Goal: Transaction & Acquisition: Purchase product/service

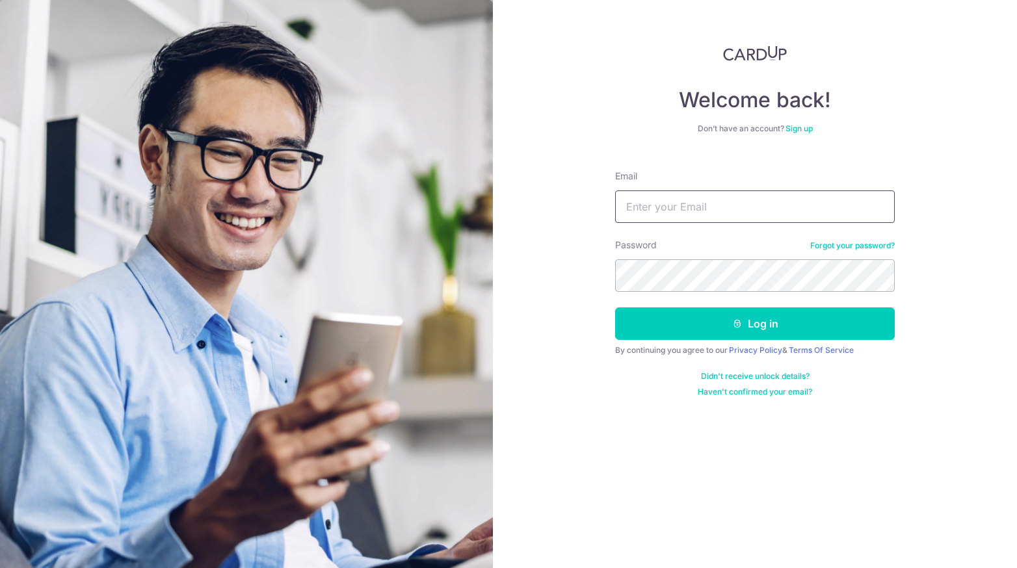
click at [640, 202] on input "Email" at bounding box center [755, 207] width 280 height 33
type input "[PERSON_NAME][EMAIL_ADDRESS][PERSON_NAME][PERSON_NAME][DOMAIN_NAME]"
click at [615, 308] on button "Log in" at bounding box center [755, 324] width 280 height 33
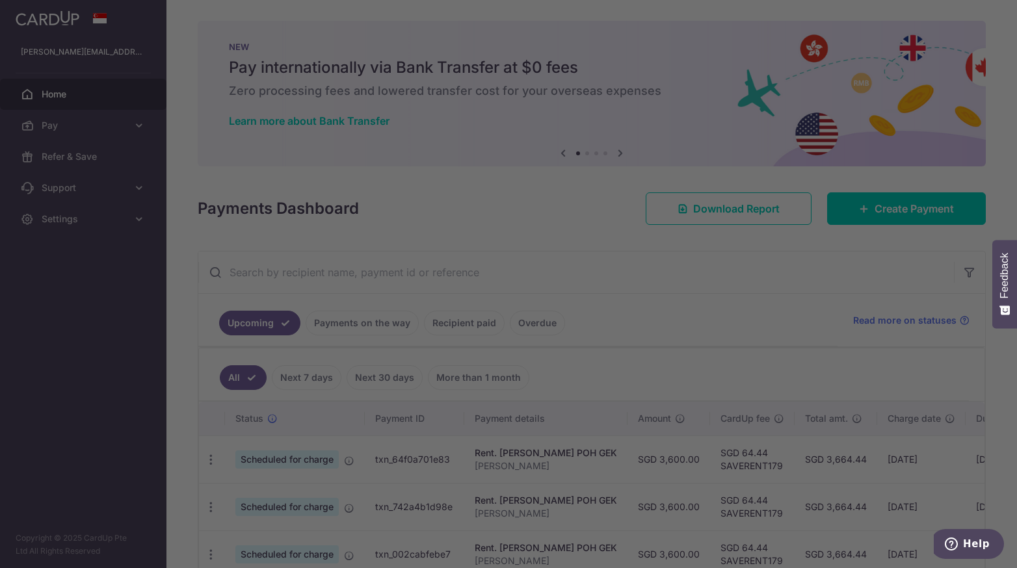
click at [736, 247] on div at bounding box center [514, 287] width 1028 height 574
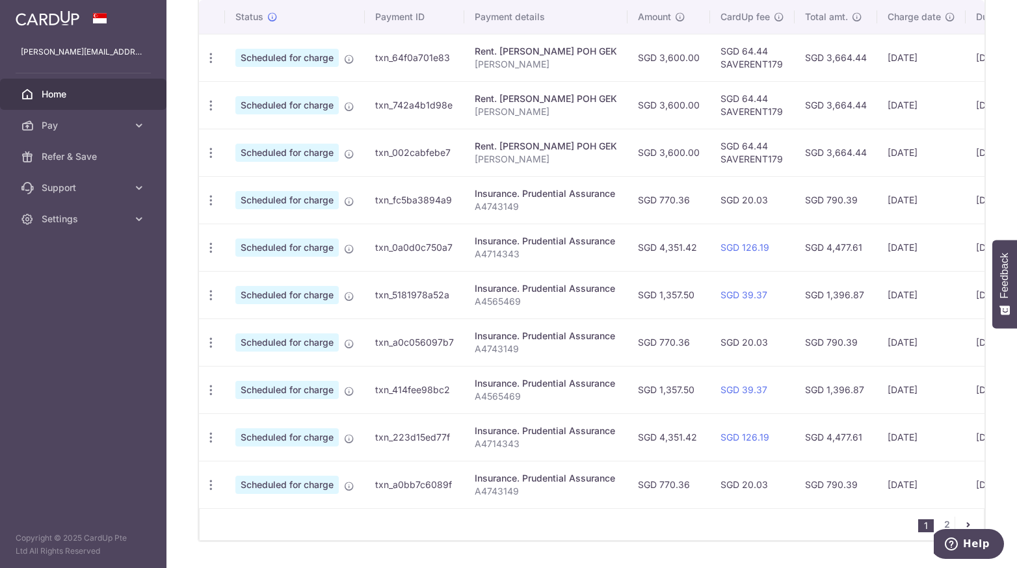
scroll to position [402, 0]
click at [212, 384] on icon "button" at bounding box center [211, 391] width 14 height 14
click at [261, 411] on link "Update payment" at bounding box center [267, 425] width 135 height 31
radio input "true"
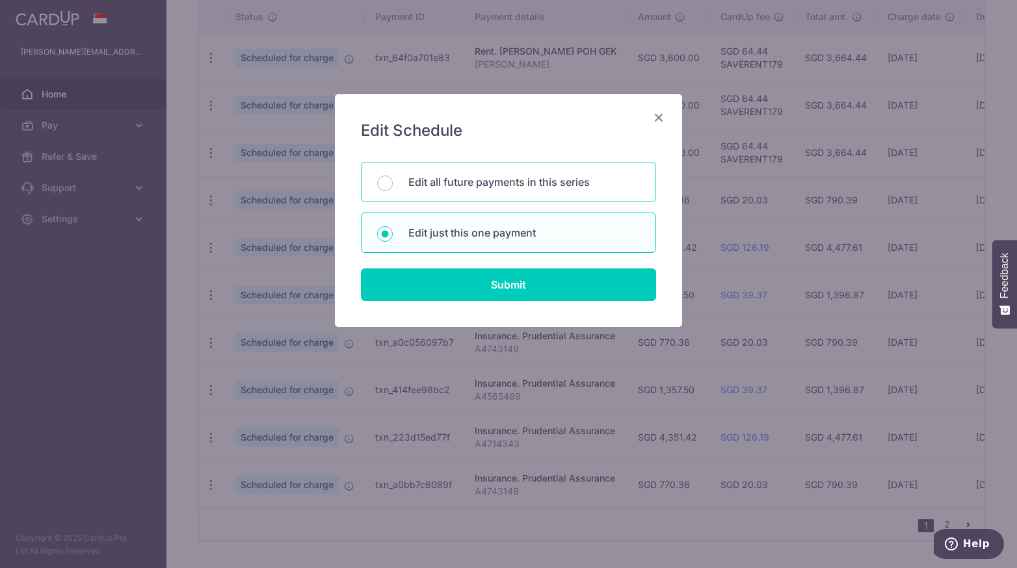
click at [447, 184] on p "Edit all future payments in this series" at bounding box center [524, 182] width 232 height 16
click at [393, 184] on input "Edit all future payments in this series" at bounding box center [385, 184] width 16 height 16
radio input "true"
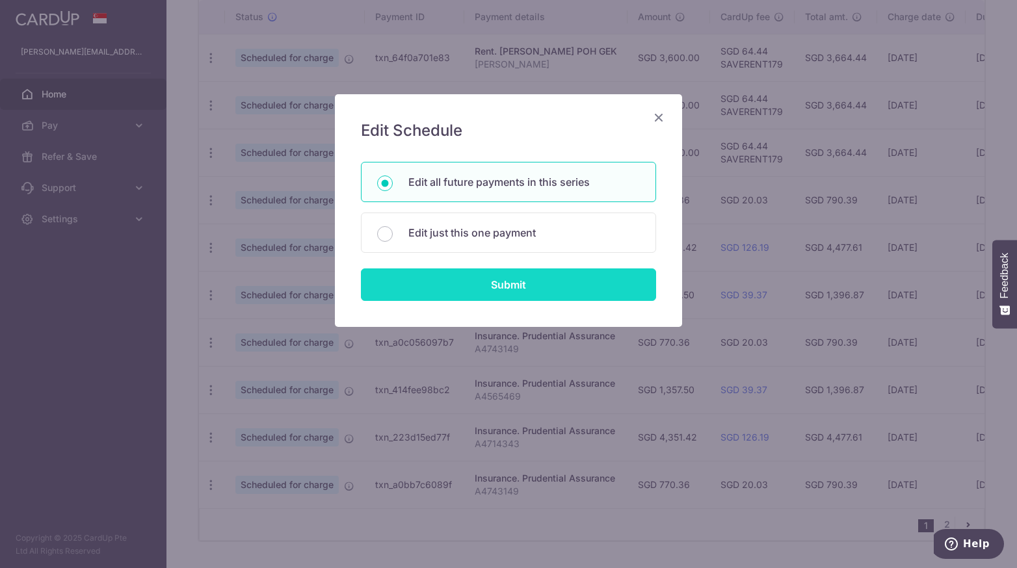
click at [449, 273] on input "Submit" at bounding box center [508, 285] width 295 height 33
radio input "true"
type input "1,357.50"
type input "A4565469"
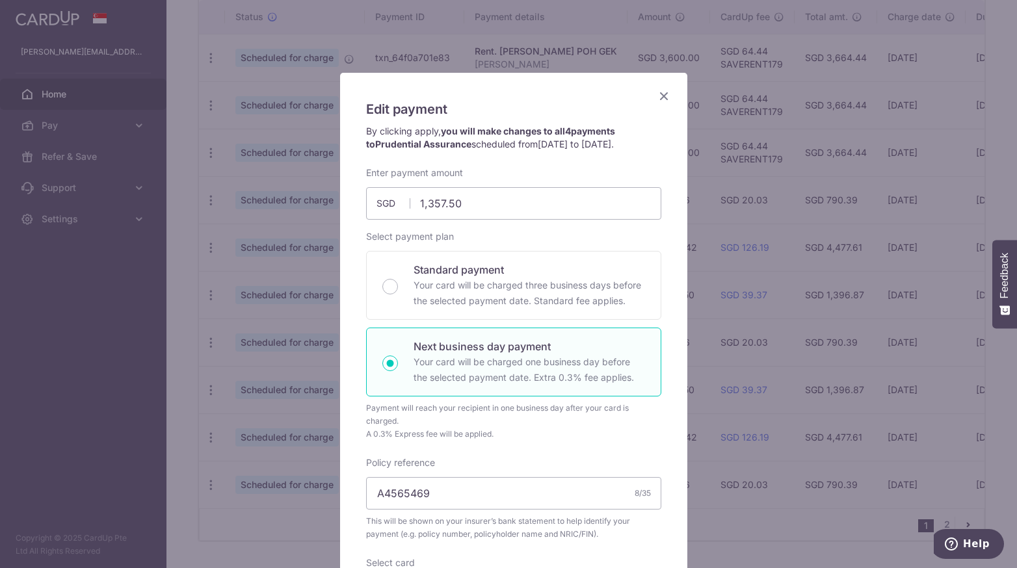
scroll to position [22, 0]
click at [413, 487] on input "A4565469" at bounding box center [513, 493] width 295 height 33
click at [657, 101] on icon "Close" at bounding box center [664, 95] width 16 height 16
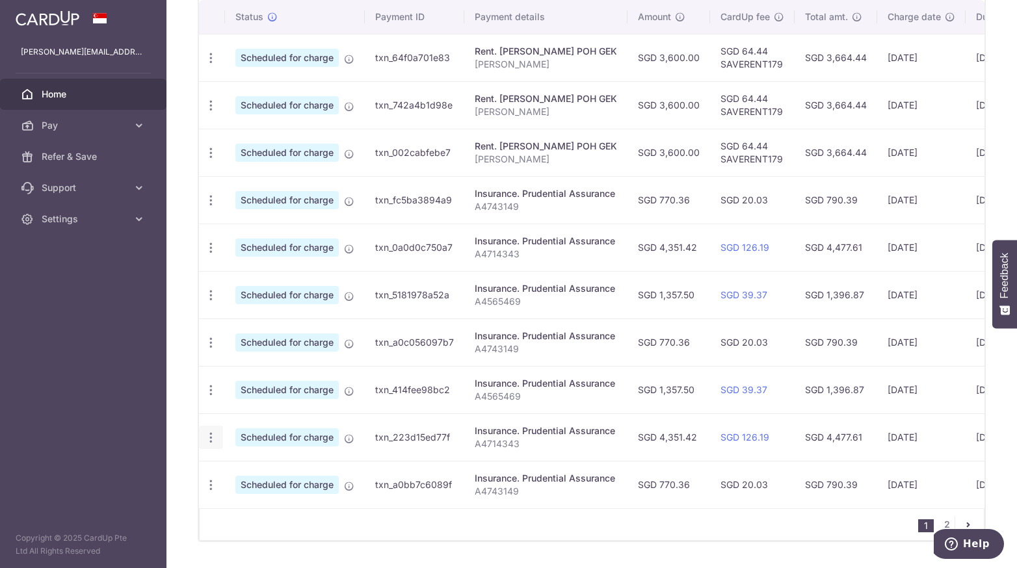
click at [209, 431] on icon "button" at bounding box center [211, 438] width 14 height 14
click at [245, 501] on span "Cancel payment" at bounding box center [280, 506] width 87 height 16
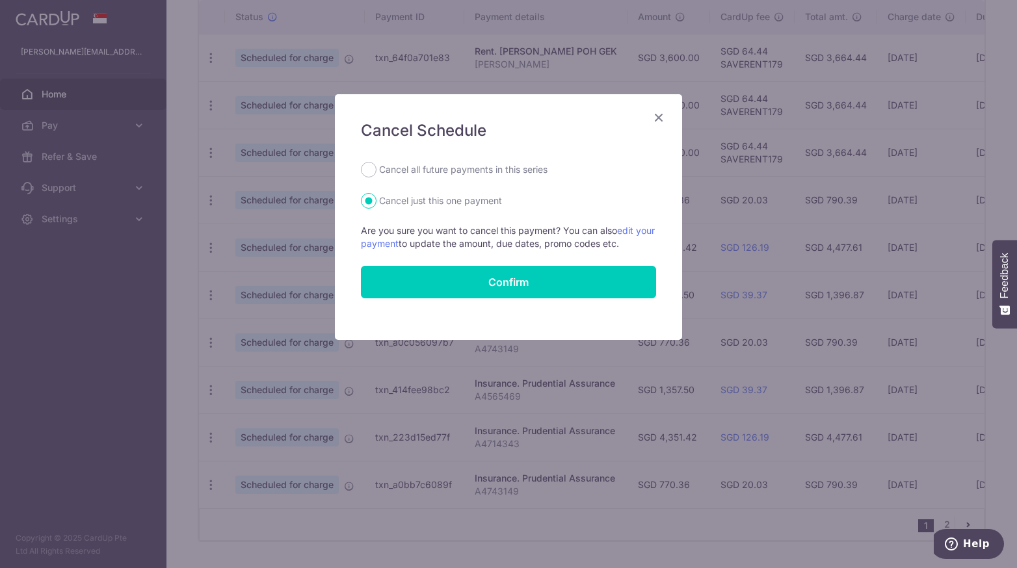
click at [453, 174] on label "Cancel all future payments in this series" at bounding box center [463, 170] width 168 height 16
click at [377, 174] on input "Cancel all future payments in this series" at bounding box center [369, 170] width 16 height 16
radio input "true"
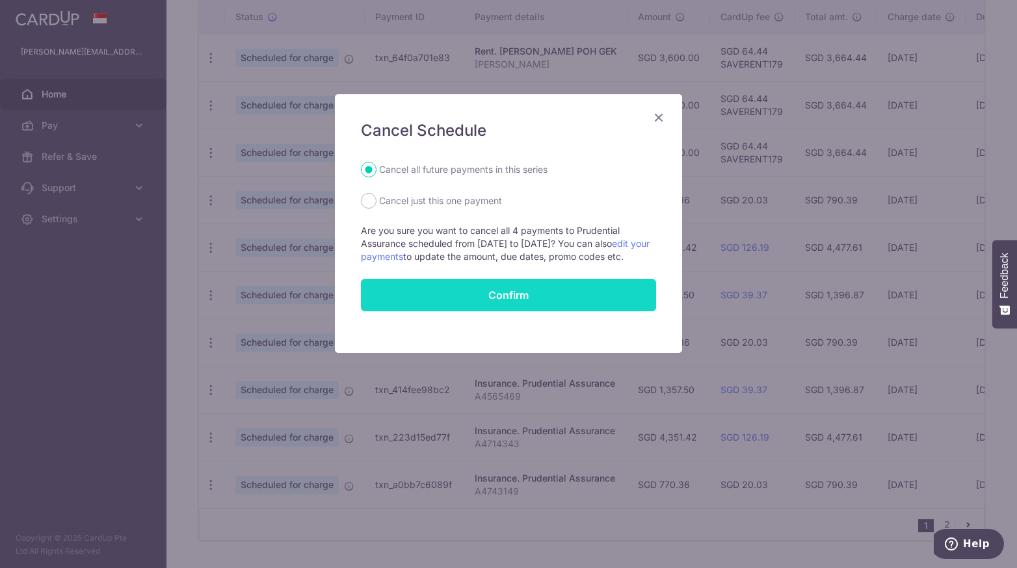
click at [452, 296] on button "Confirm" at bounding box center [508, 295] width 295 height 33
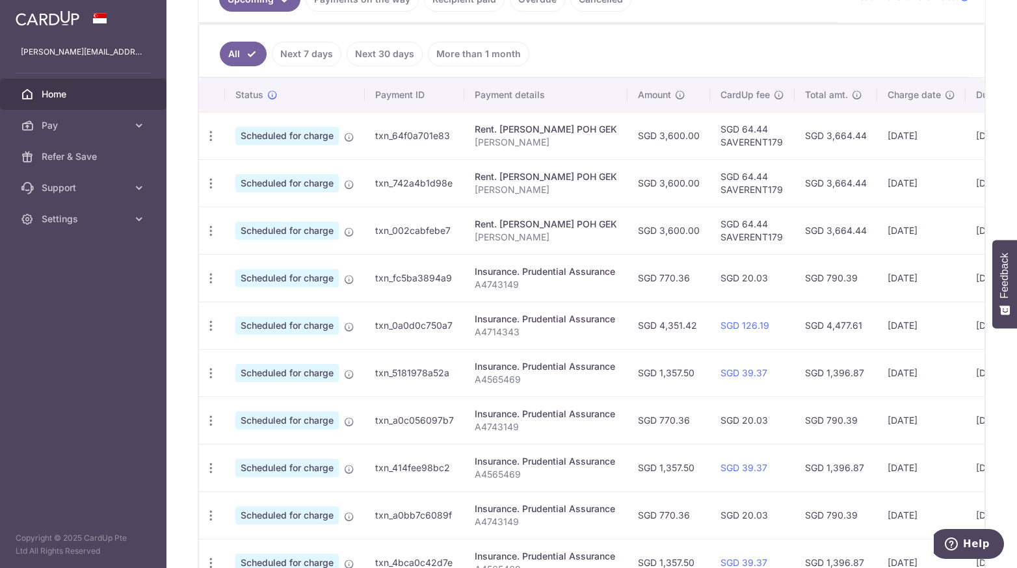
scroll to position [345, 0]
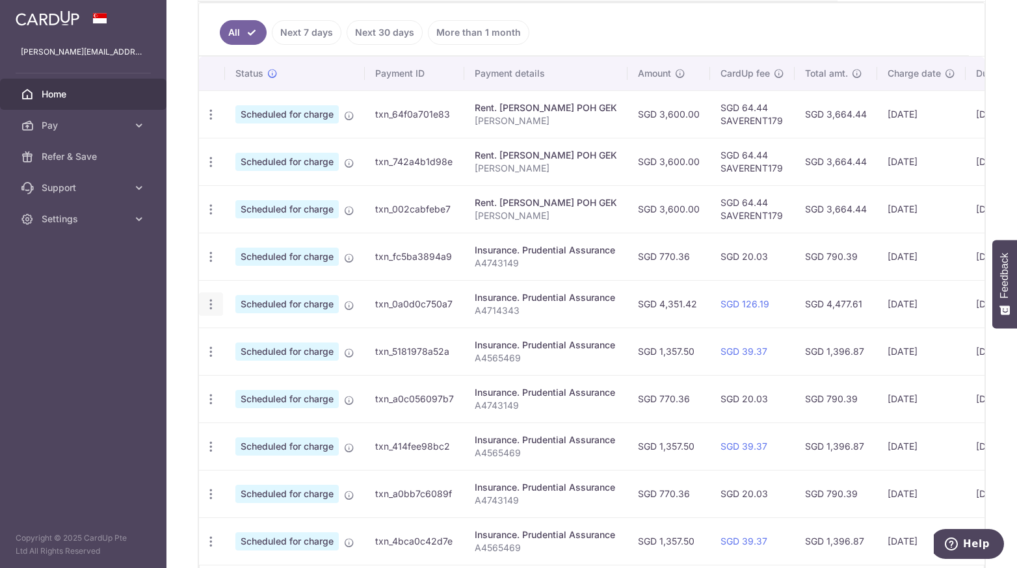
click at [208, 302] on icon "button" at bounding box center [211, 305] width 14 height 14
click at [243, 366] on span "Cancel payment" at bounding box center [280, 372] width 87 height 16
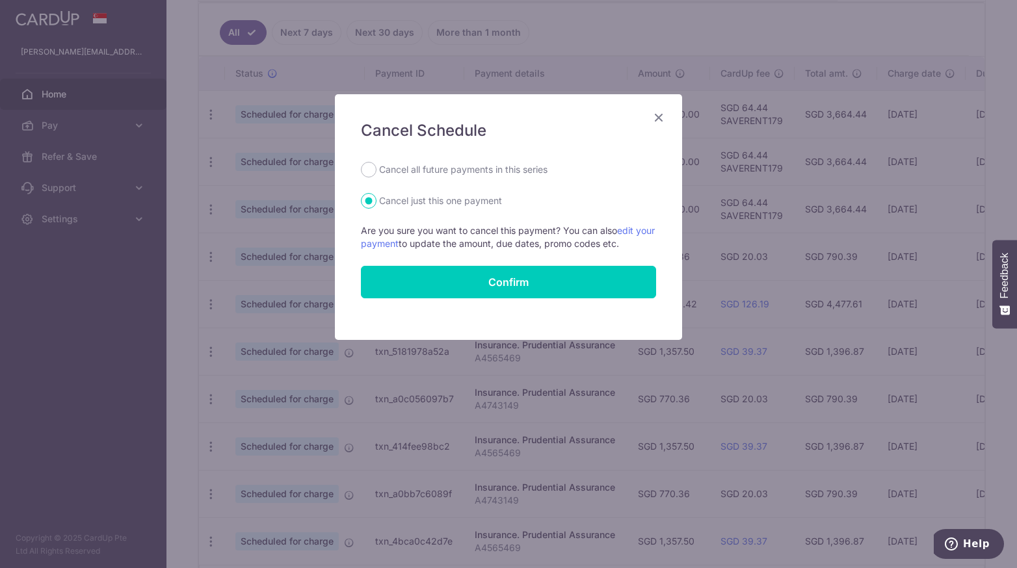
click at [469, 172] on label "Cancel all future payments in this series" at bounding box center [463, 170] width 168 height 16
click at [377, 172] on input "Cancel all future payments in this series" at bounding box center [369, 170] width 16 height 16
radio input "true"
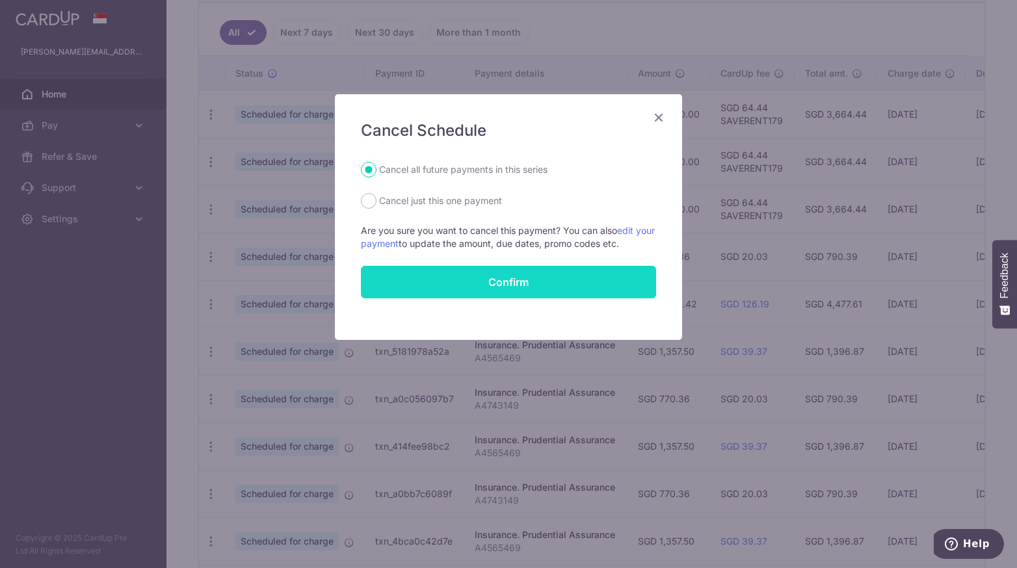
click at [460, 280] on button "Confirm" at bounding box center [508, 282] width 295 height 33
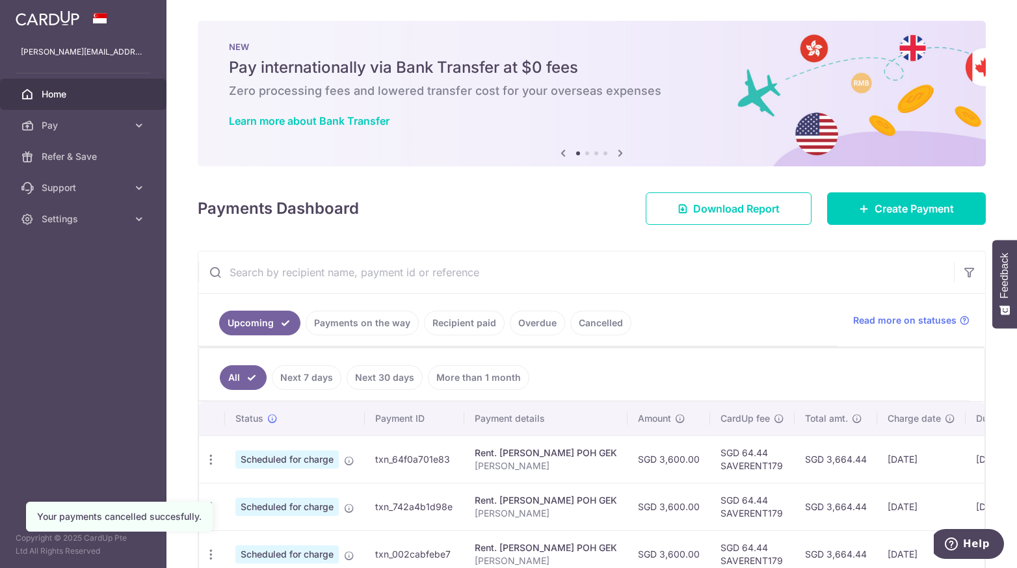
click at [397, 269] on input "text" at bounding box center [576, 273] width 756 height 42
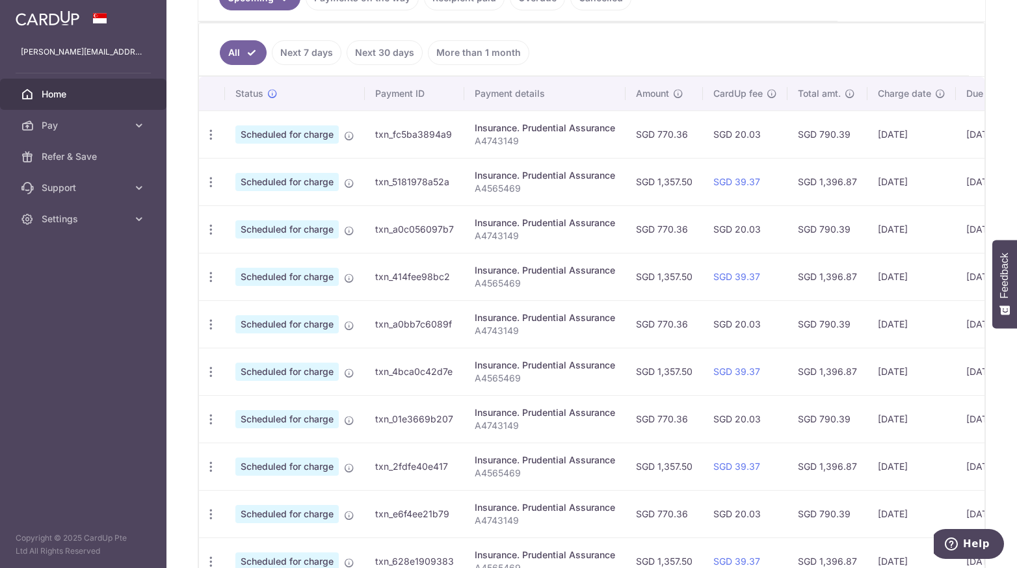
scroll to position [324, 0]
type input "prudential"
click at [207, 181] on icon "button" at bounding box center [211, 184] width 14 height 14
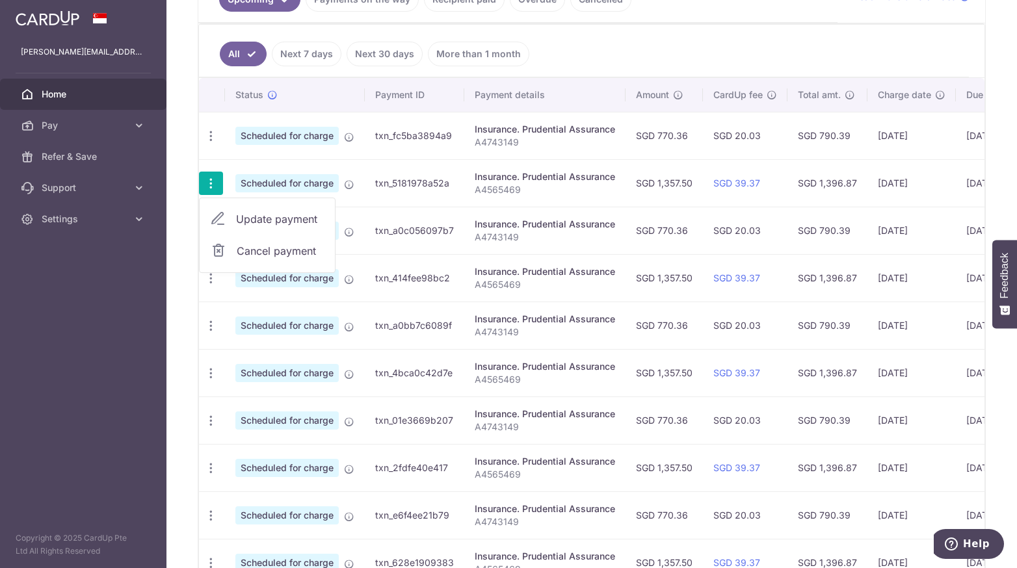
click at [250, 248] on span "Cancel payment" at bounding box center [280, 251] width 87 height 16
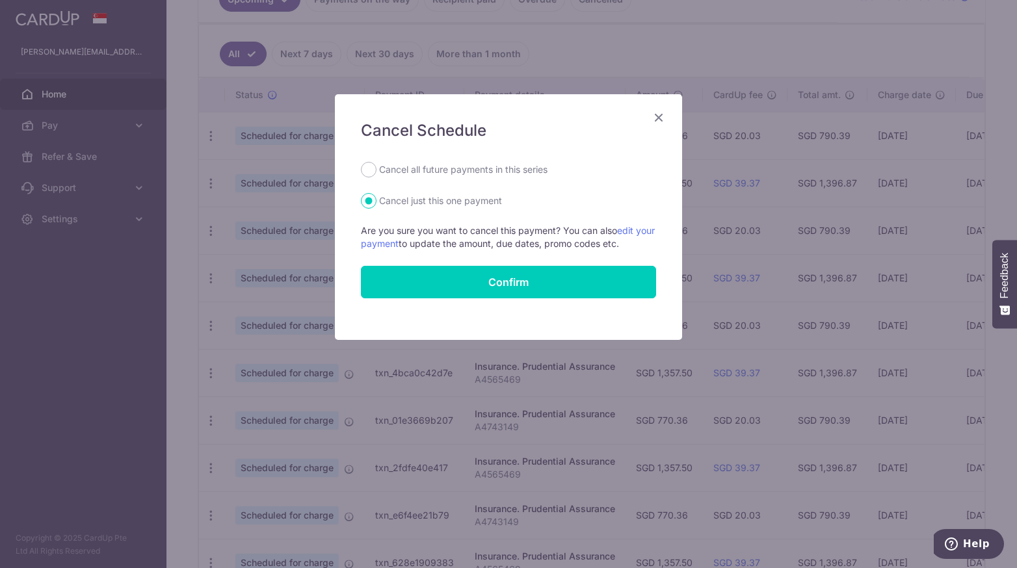
click at [440, 165] on label "Cancel all future payments in this series" at bounding box center [463, 170] width 168 height 16
click at [377, 165] on input "Cancel all future payments in this series" at bounding box center [369, 170] width 16 height 16
radio input "true"
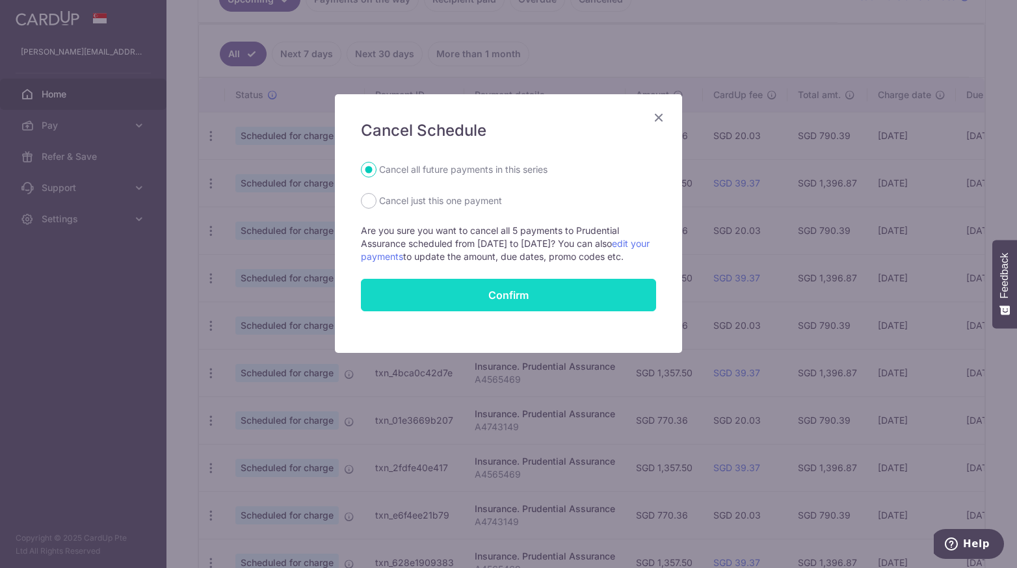
click at [433, 306] on button "Confirm" at bounding box center [508, 295] width 295 height 33
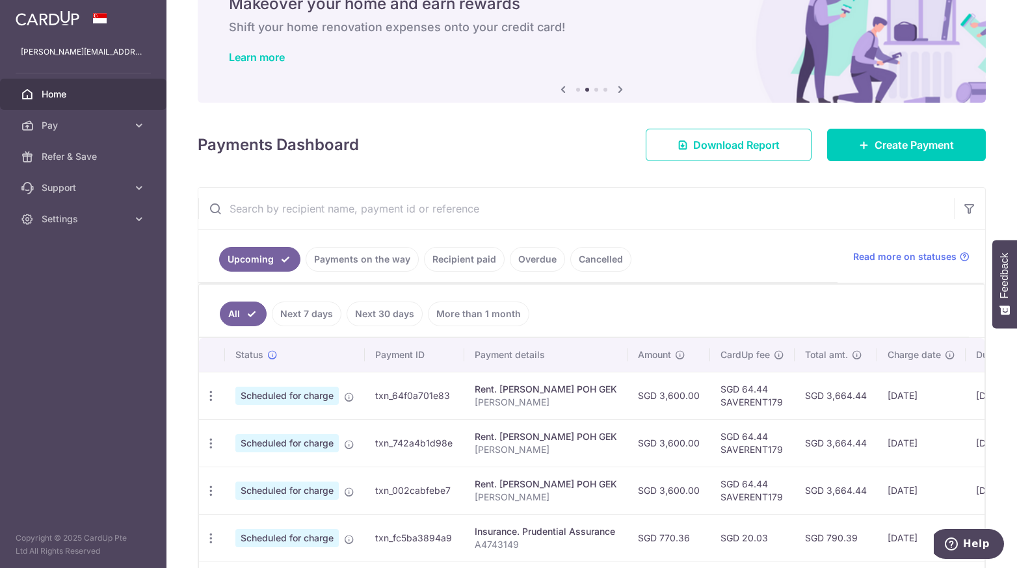
scroll to position [62, 0]
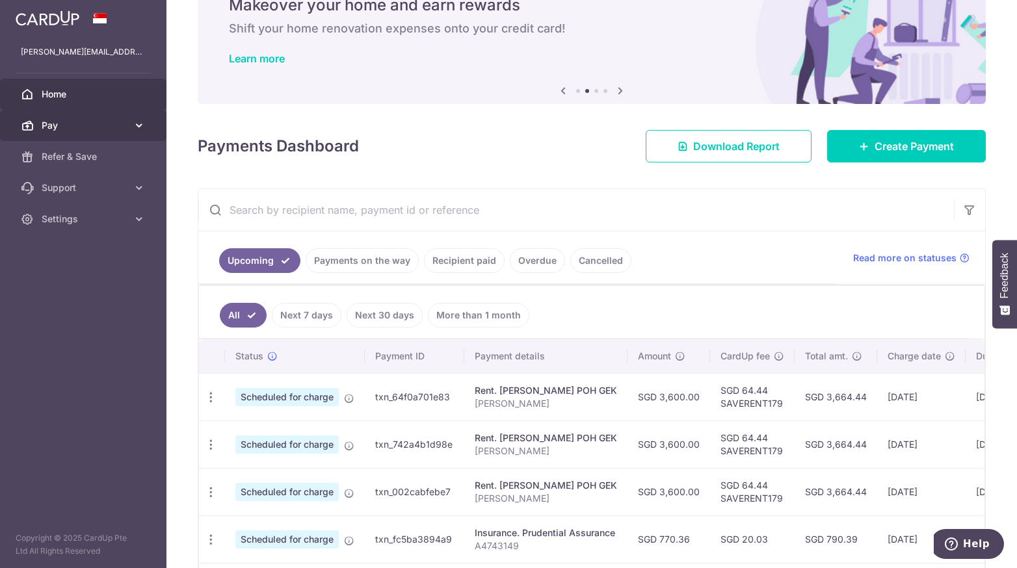
click at [118, 130] on span "Pay" at bounding box center [85, 125] width 86 height 13
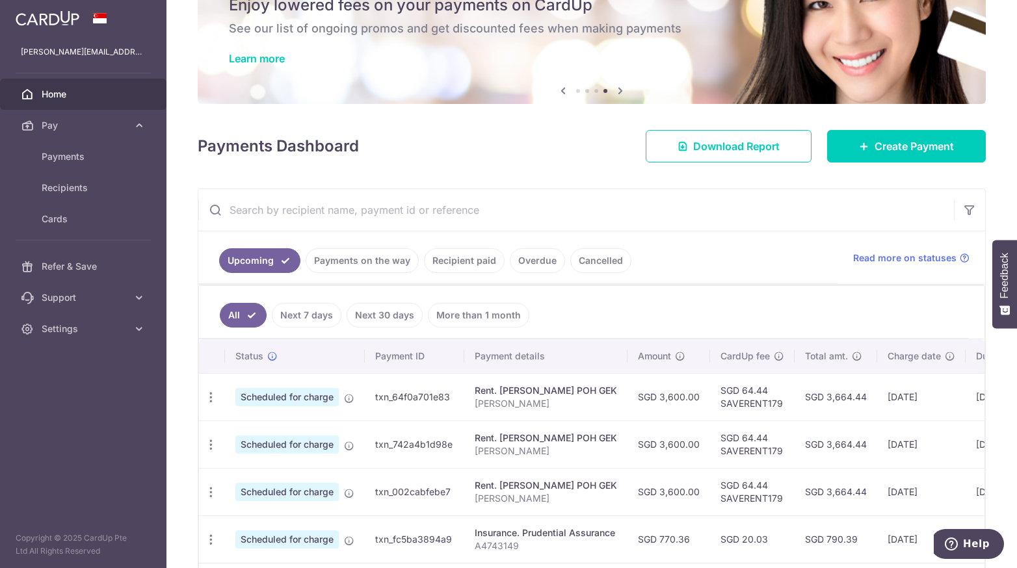
scroll to position [0, 0]
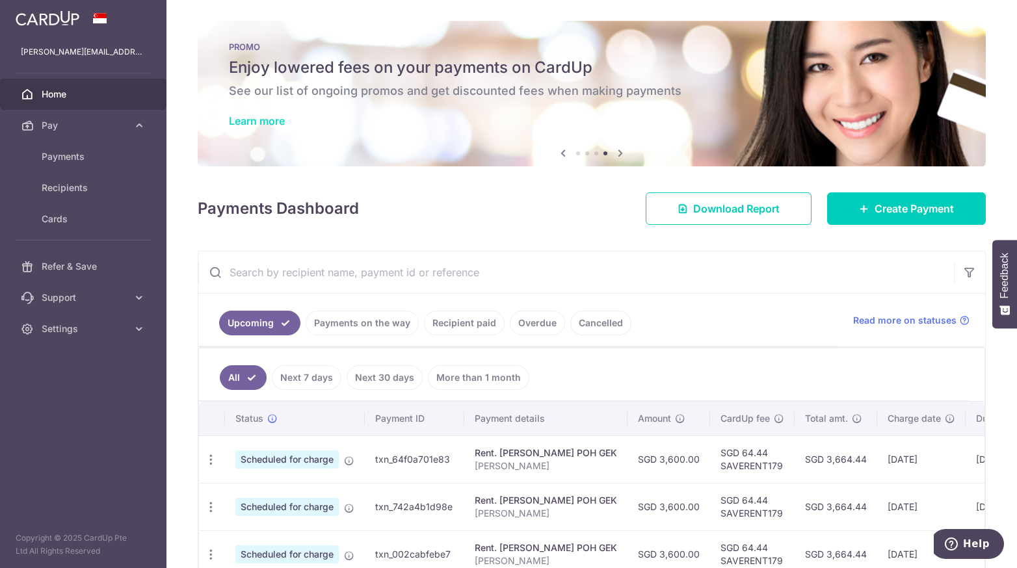
click at [260, 120] on link "Learn more" at bounding box center [257, 120] width 56 height 13
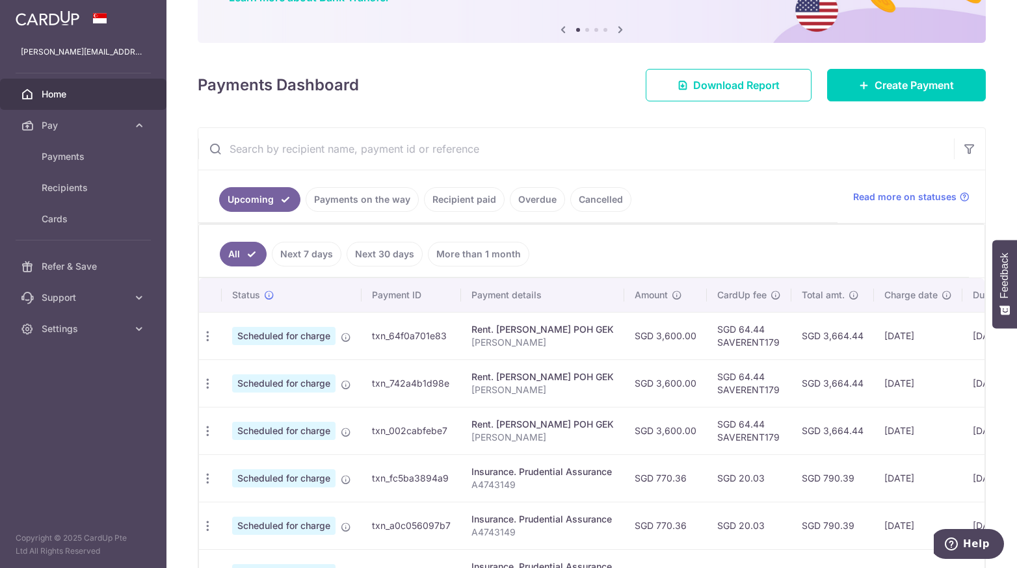
scroll to position [124, 0]
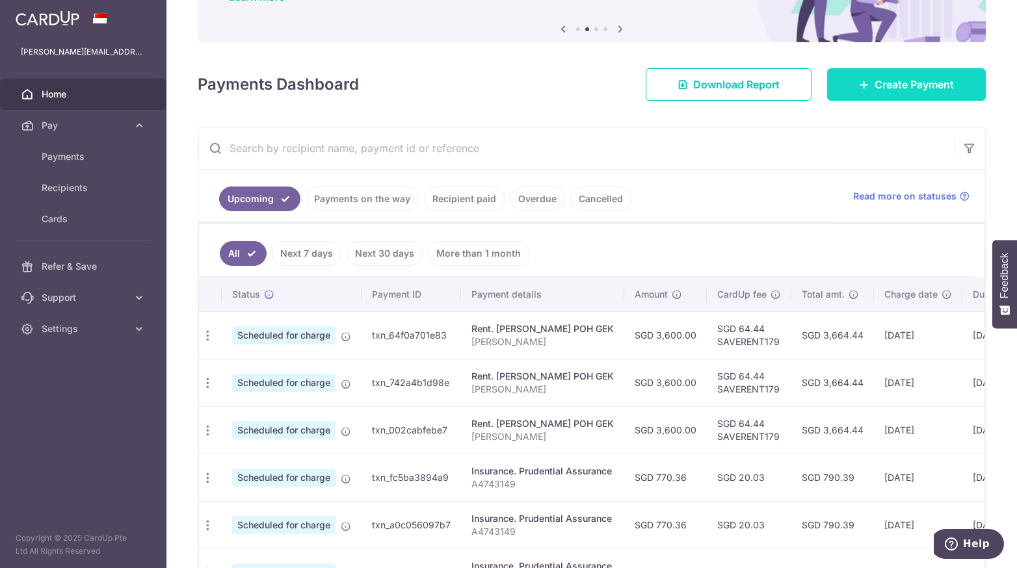
click at [859, 80] on icon at bounding box center [864, 84] width 10 height 10
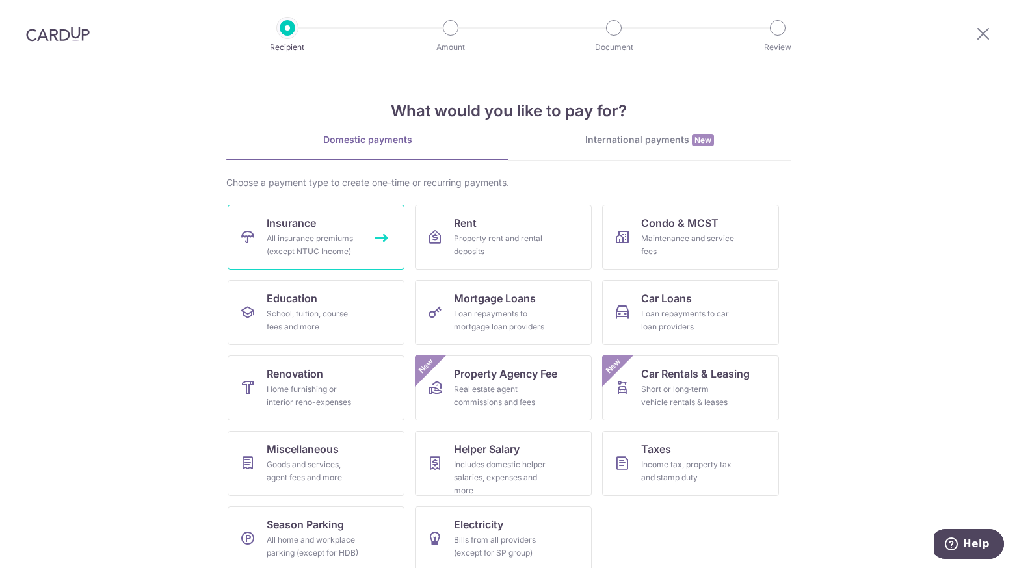
click at [351, 254] on div "All insurance premiums (except NTUC Income)" at bounding box center [314, 245] width 94 height 26
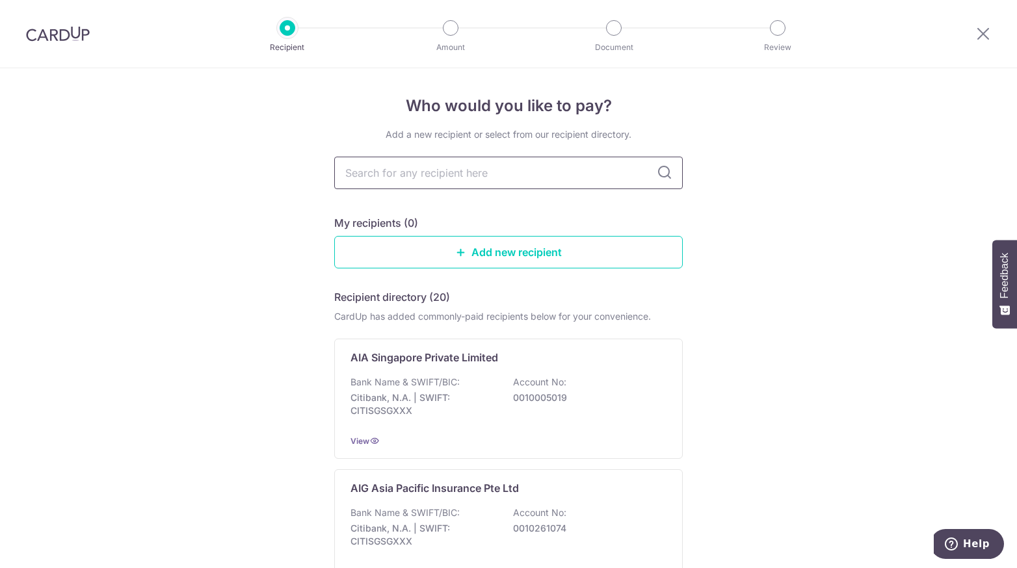
click at [399, 177] on input "text" at bounding box center [508, 173] width 349 height 33
type input "prudential"
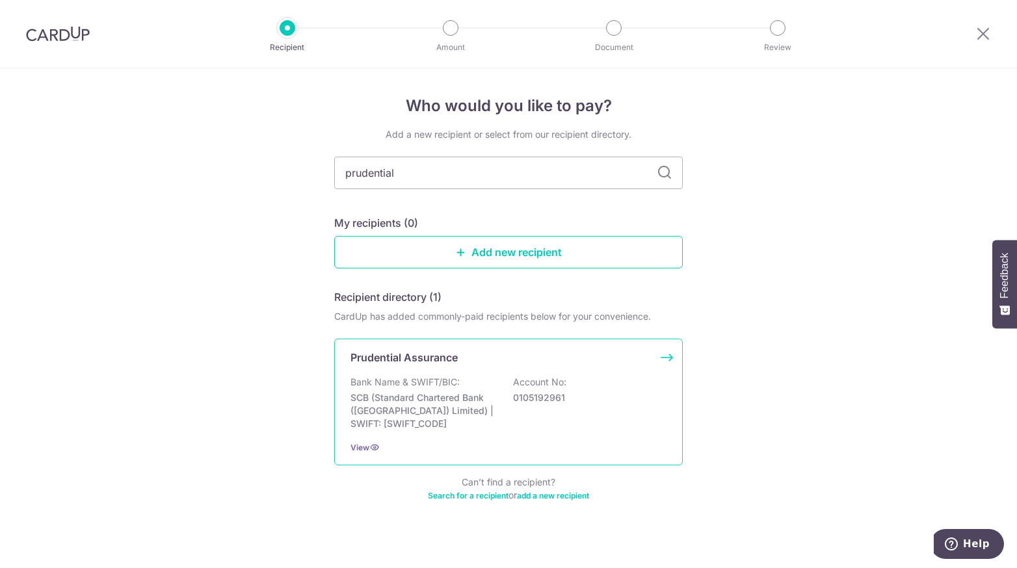
click at [453, 425] on p "SCB (Standard Chartered Bank (Singapore) Limited) | SWIFT: SCBLSG22XXX" at bounding box center [424, 411] width 146 height 39
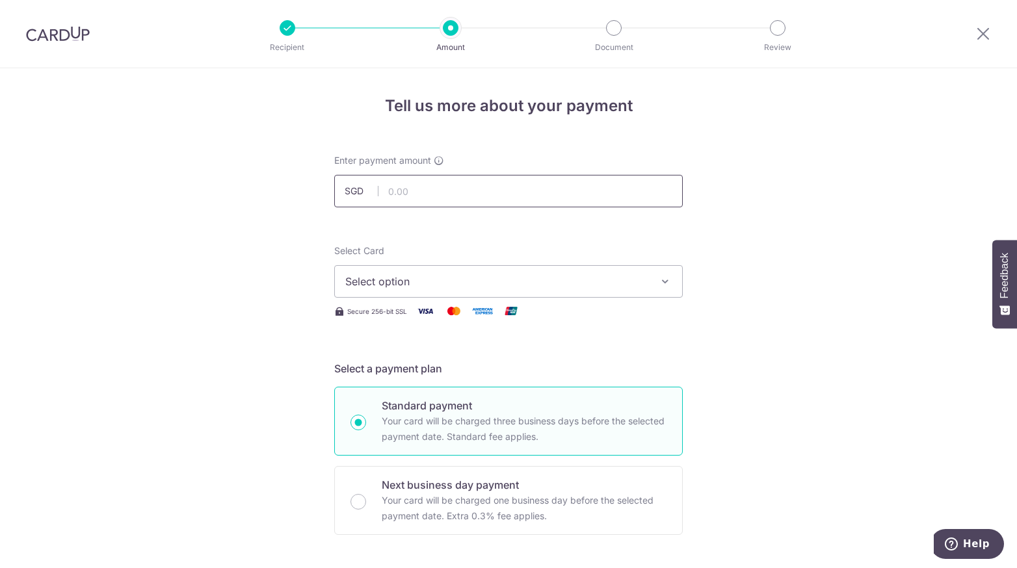
click at [405, 190] on input "text" at bounding box center [508, 191] width 349 height 33
type input "5"
type input "4,351.42"
click at [571, 284] on span "Select option" at bounding box center [496, 282] width 303 height 16
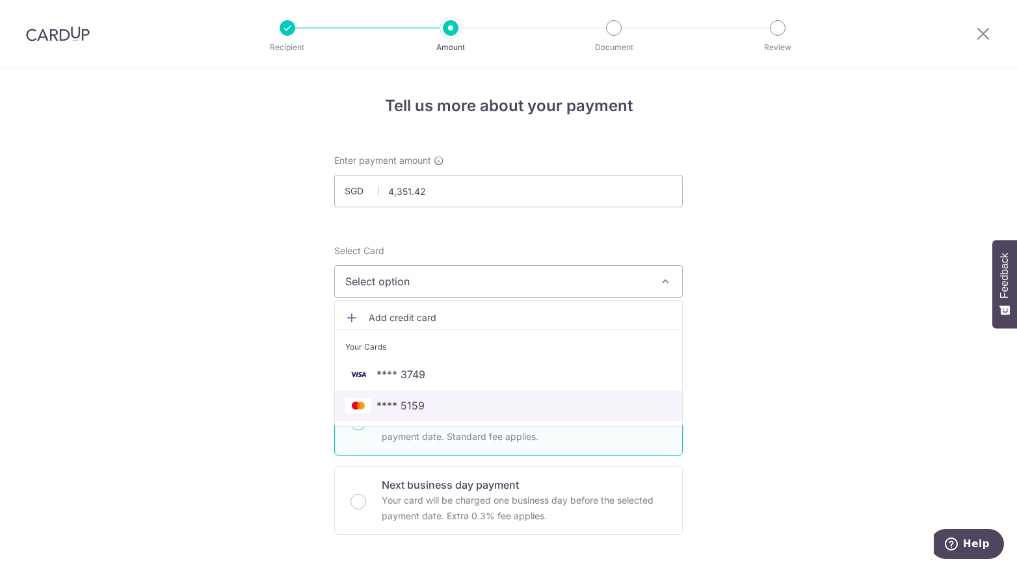
click at [454, 411] on span "**** 5159" at bounding box center [508, 406] width 327 height 16
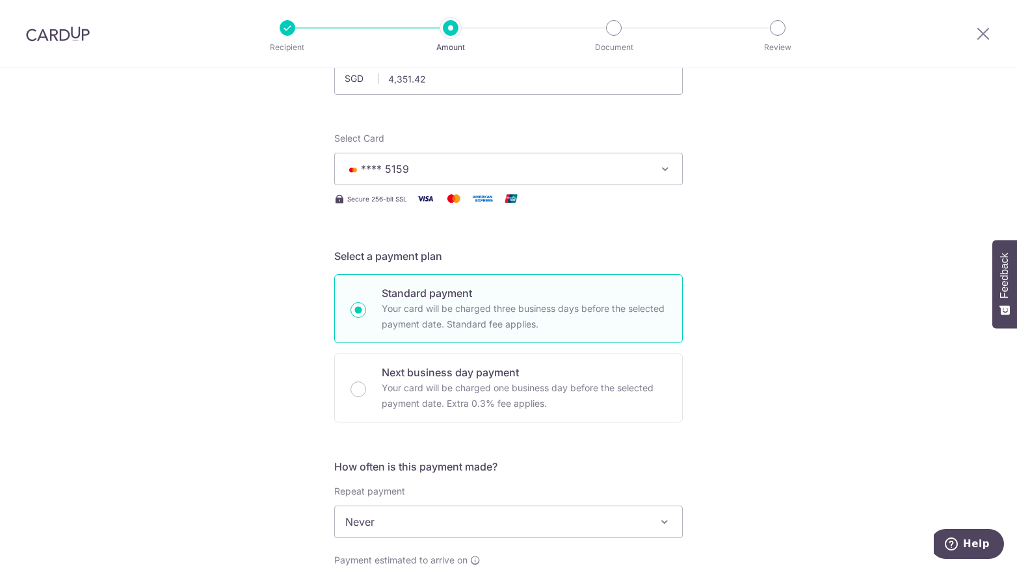
scroll to position [250, 0]
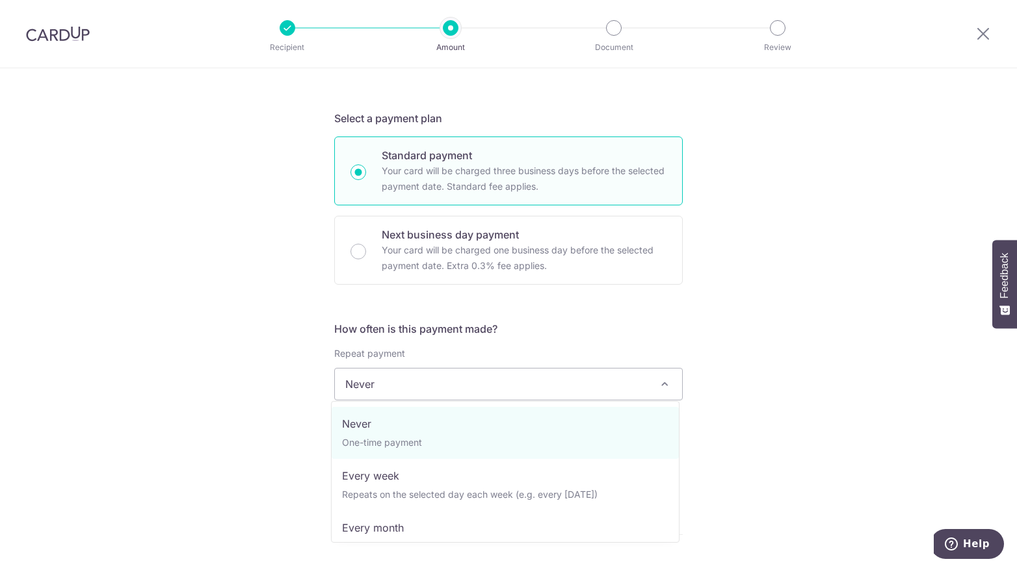
click at [382, 395] on span "Never" at bounding box center [508, 384] width 347 height 31
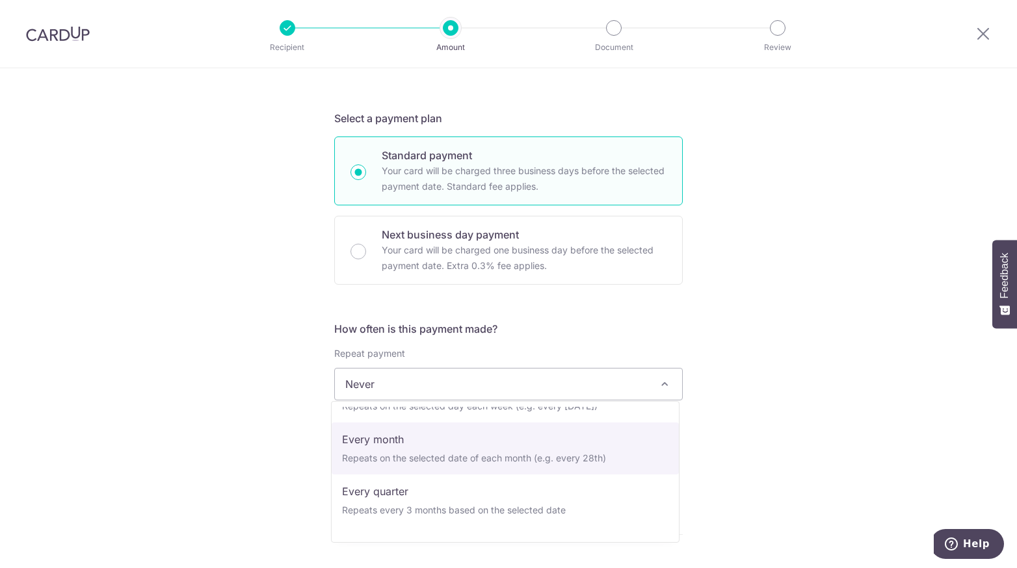
scroll to position [177, 0]
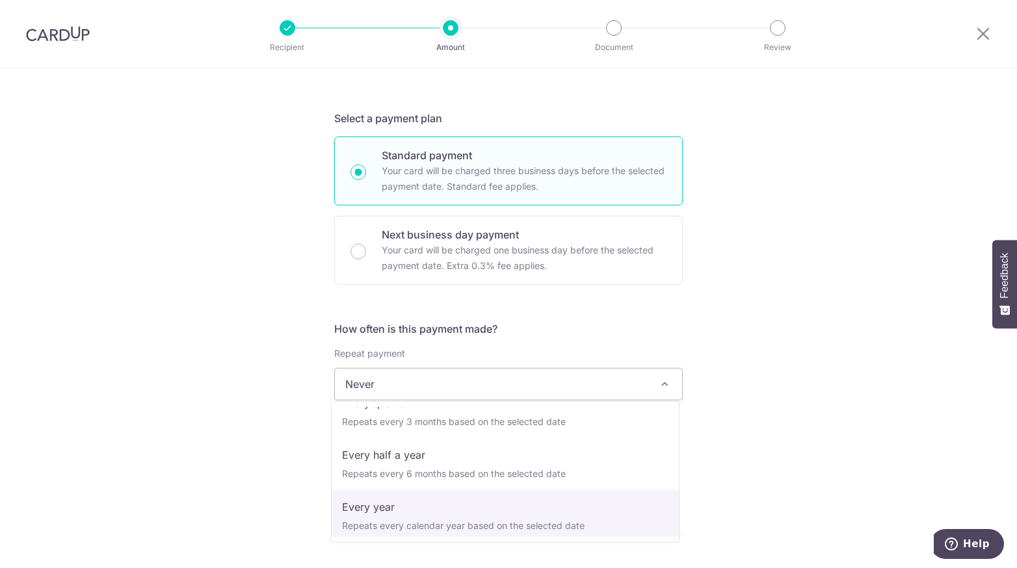
select select "6"
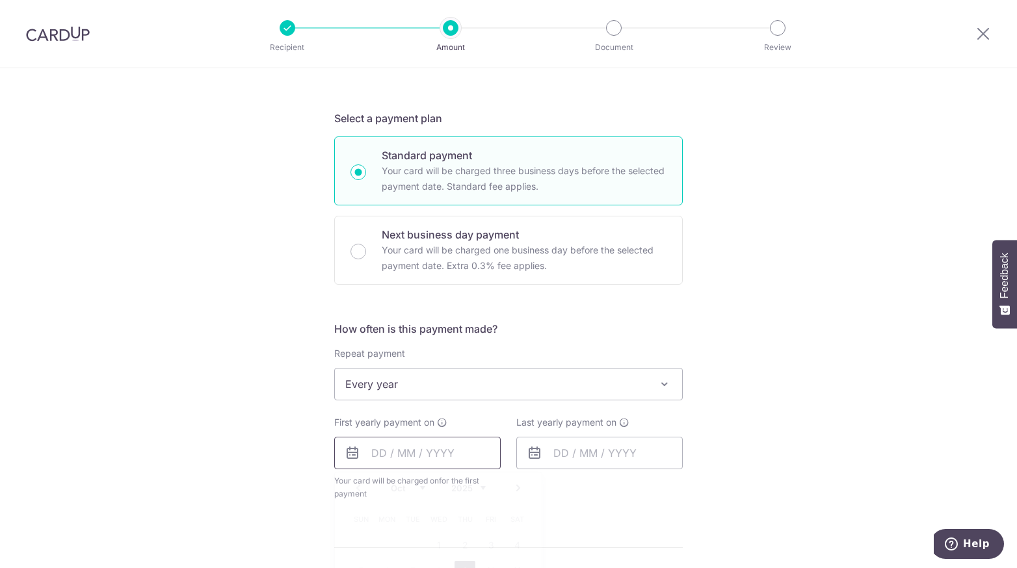
click at [366, 455] on input "text" at bounding box center [417, 453] width 167 height 33
click at [273, 439] on div "Tell us more about your payment Enter payment amount SGD 4,351.42 4351.42 Selec…" at bounding box center [508, 413] width 1017 height 1190
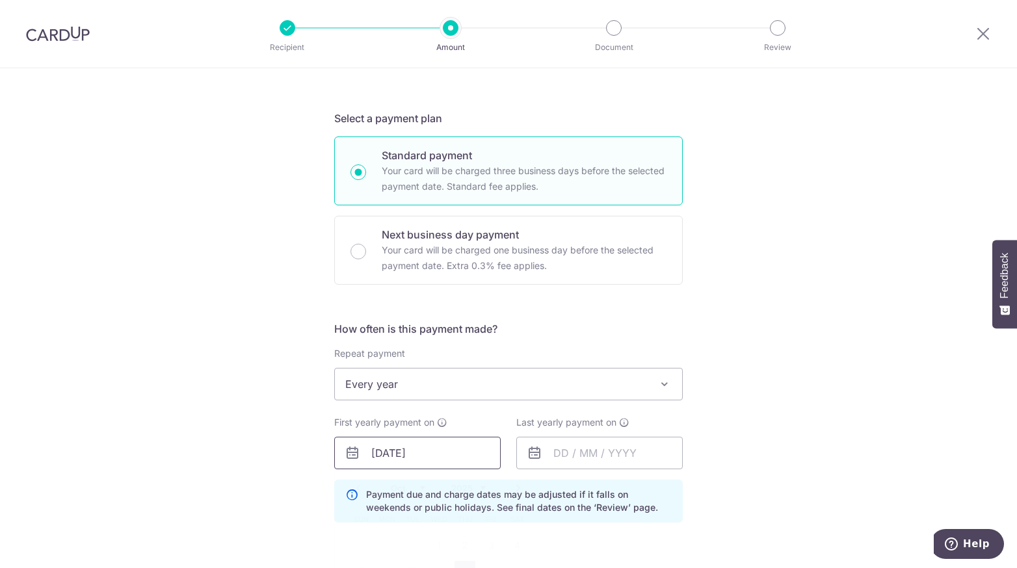
click at [407, 445] on input "25/9/26" at bounding box center [417, 453] width 167 height 33
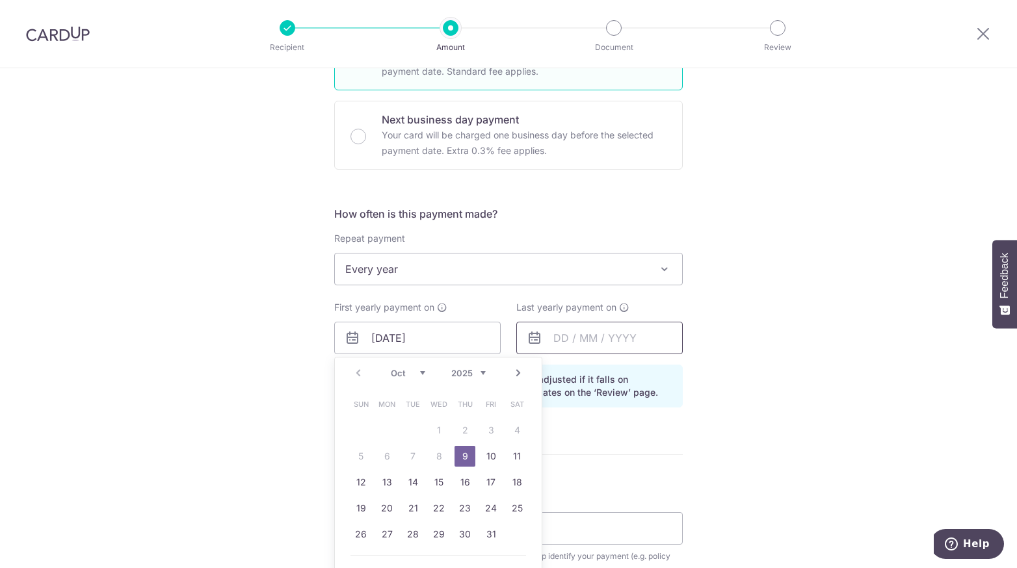
click at [572, 341] on input "text" at bounding box center [599, 338] width 167 height 33
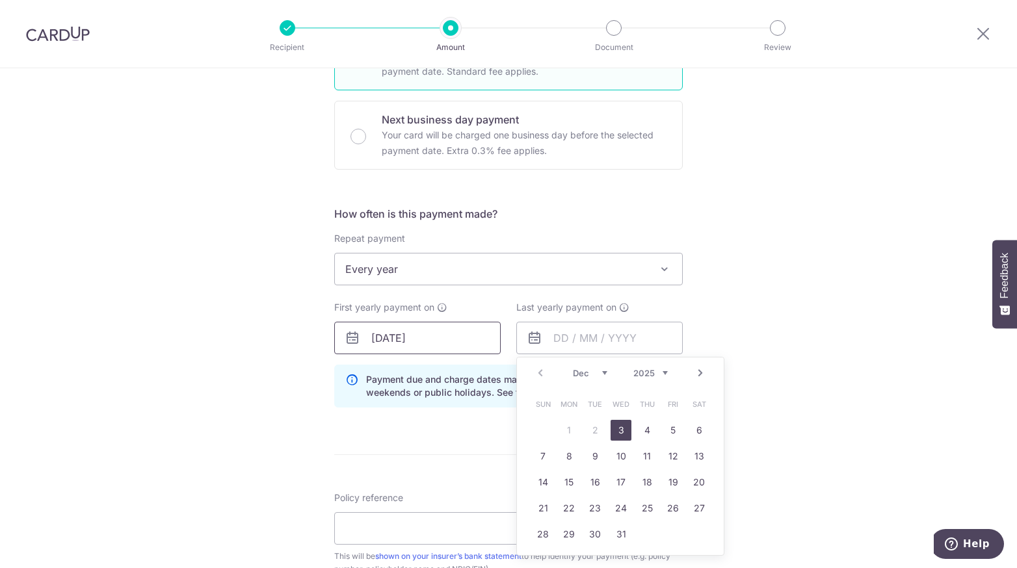
click at [462, 336] on input "25/9/26" at bounding box center [417, 338] width 167 height 33
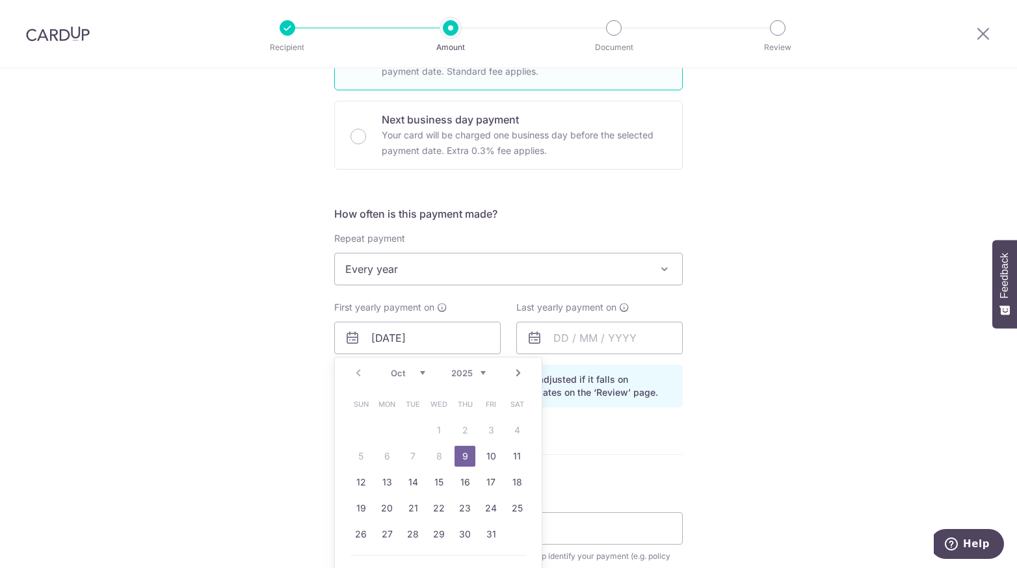
click at [465, 368] on select "2025 2026 2027 2028 2029 2030 2031 2032 2033 2034 2035" at bounding box center [468, 373] width 34 height 10
click at [404, 371] on select "Jan Feb Mar Apr May Jun Jul Aug Sep Oct Nov Dec" at bounding box center [408, 373] width 34 height 10
click at [485, 511] on link "25" at bounding box center [491, 508] width 21 height 21
type input "[DATE]"
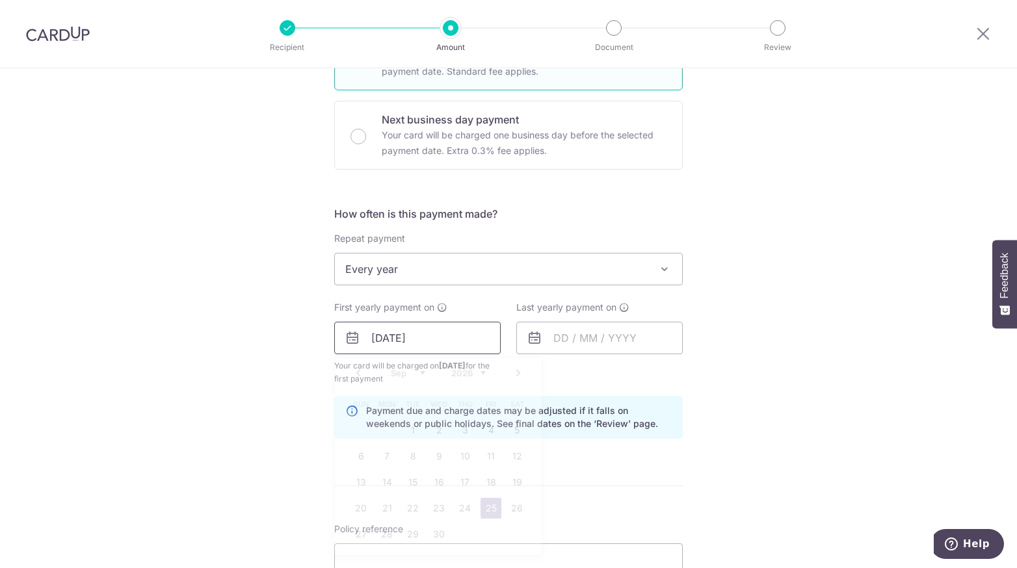
click at [415, 343] on input "[DATE]" at bounding box center [417, 338] width 167 height 33
click at [552, 328] on input "text" at bounding box center [599, 338] width 167 height 33
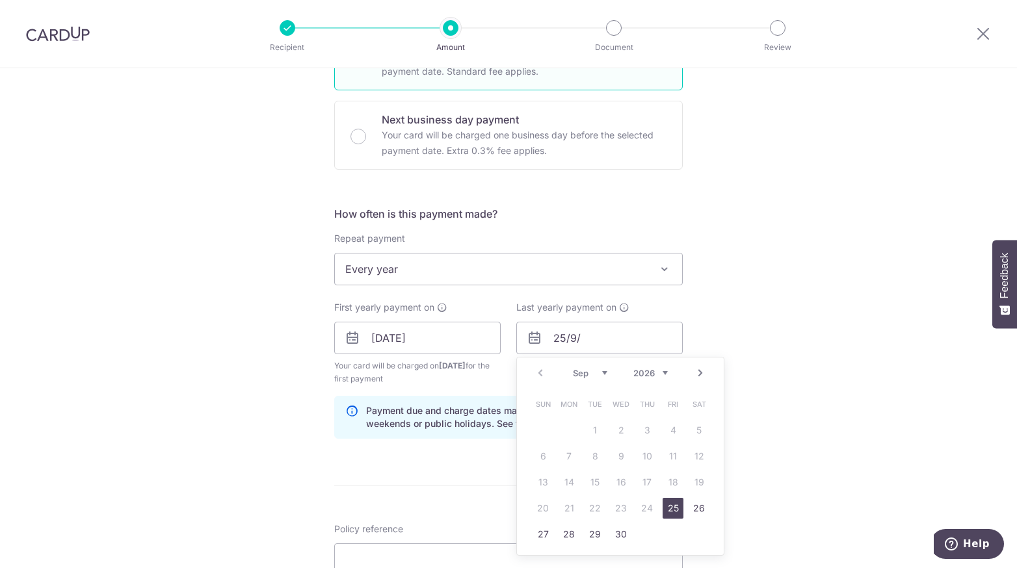
click at [643, 375] on div "Sep Oct Nov Dec 2026 2027 2028 2029 2030 2031 2032 2033 2034 2035" at bounding box center [620, 373] width 95 height 11
click at [656, 372] on select "2026 2027 2028 2029 2030 2031 2032 2033 2034 2035" at bounding box center [651, 373] width 34 height 10
click at [689, 505] on link "25" at bounding box center [699, 508] width 21 height 21
type input "[DATE]"
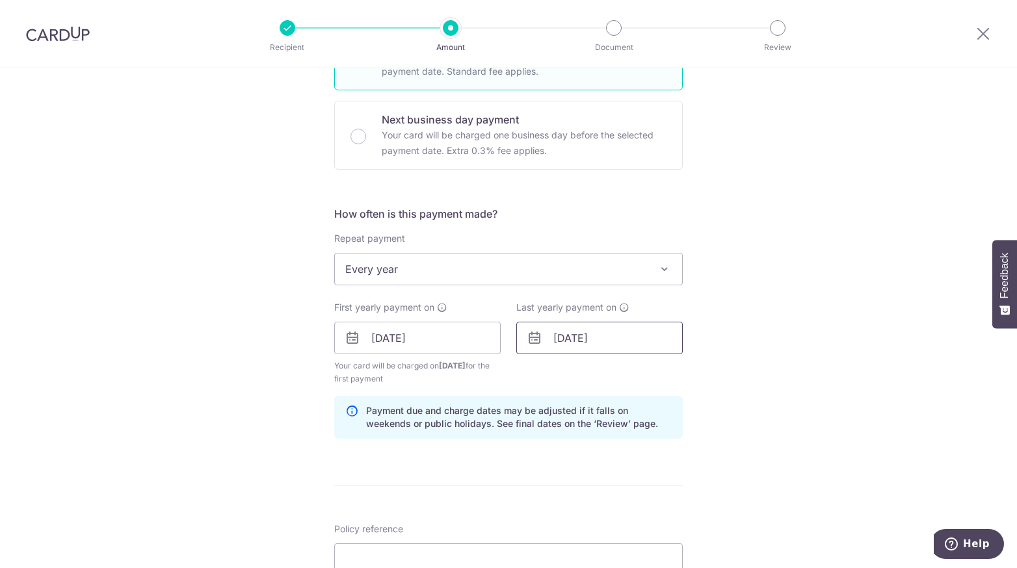
click at [578, 338] on input "[DATE]" at bounding box center [599, 338] width 167 height 33
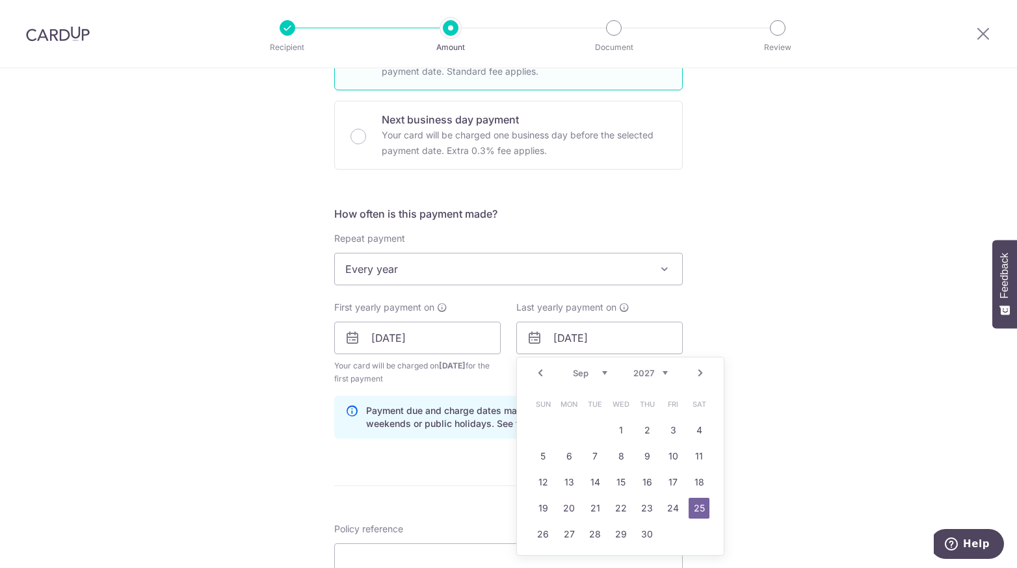
click at [789, 404] on div "Tell us more about your payment Enter payment amount SGD 4,351.42 4351.42 Selec…" at bounding box center [508, 324] width 1017 height 1243
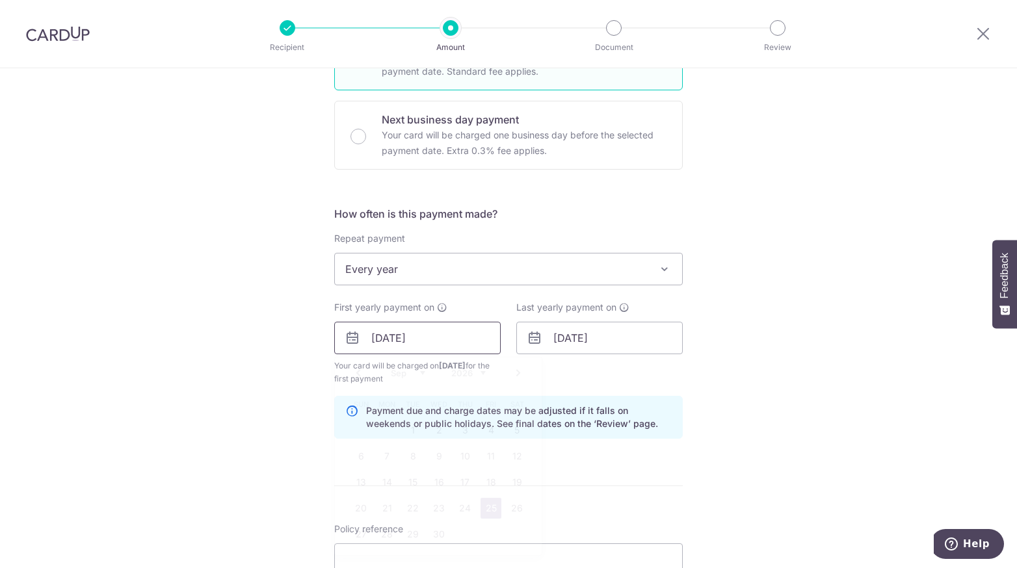
click at [378, 342] on input "[DATE]" at bounding box center [417, 338] width 167 height 33
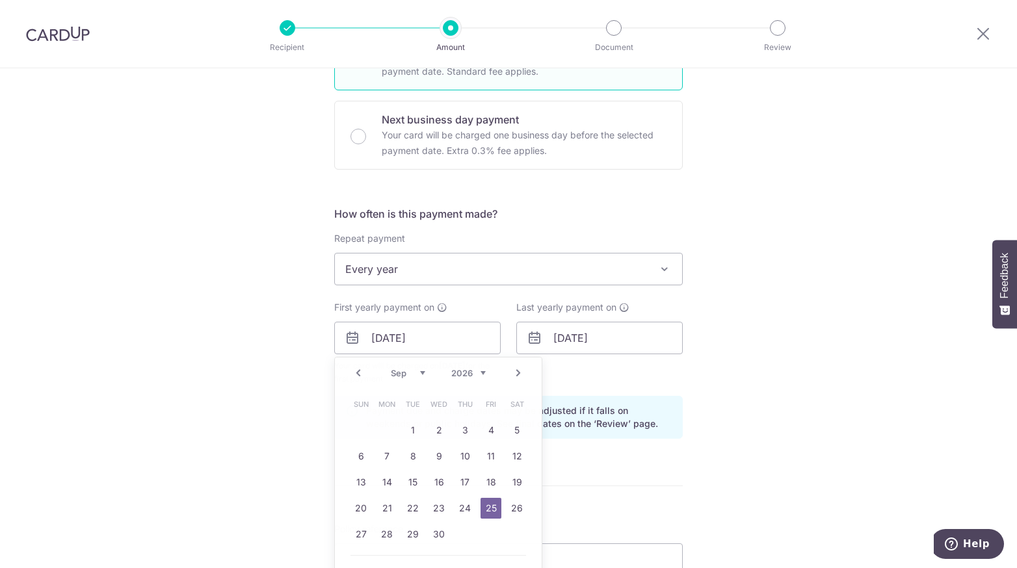
click at [661, 371] on div "Last yearly payment on 25/09/2027" at bounding box center [600, 343] width 182 height 85
click at [418, 338] on input "[DATE]" at bounding box center [417, 338] width 167 height 33
click at [507, 509] on link "26" at bounding box center [517, 508] width 21 height 21
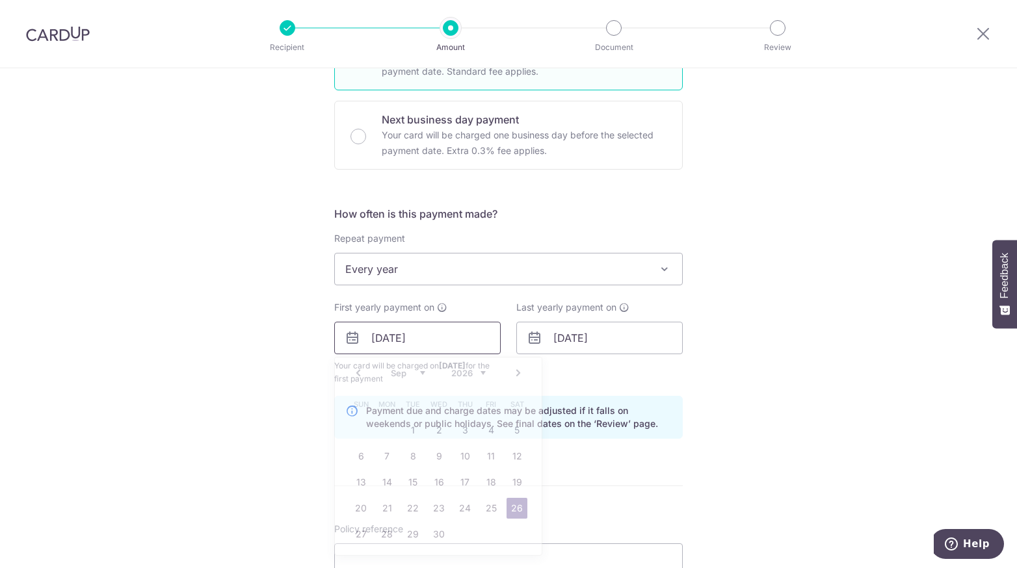
click at [414, 336] on input "26/09/2026" at bounding box center [417, 338] width 167 height 33
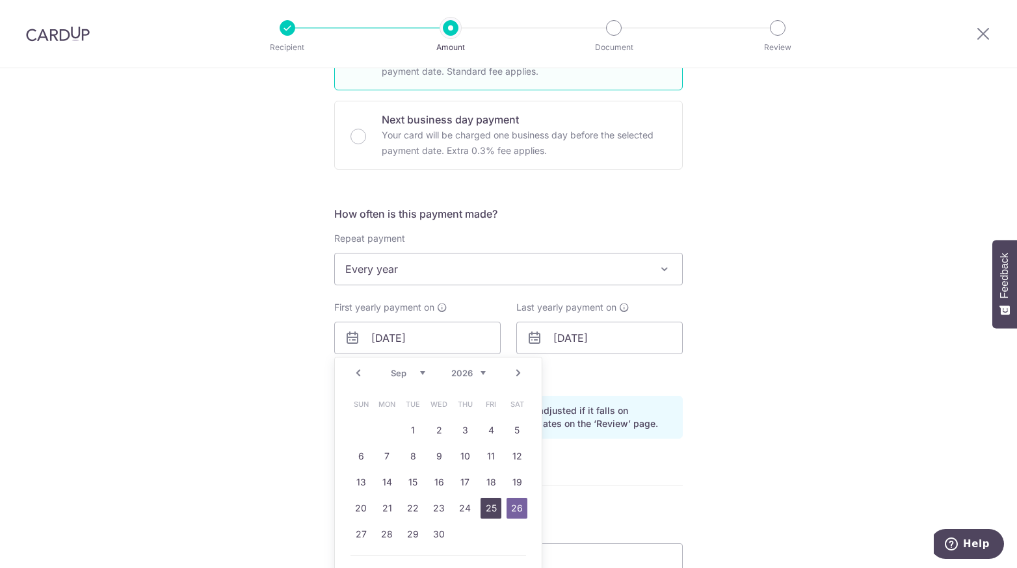
click at [490, 503] on link "25" at bounding box center [491, 508] width 21 height 21
type input "[DATE]"
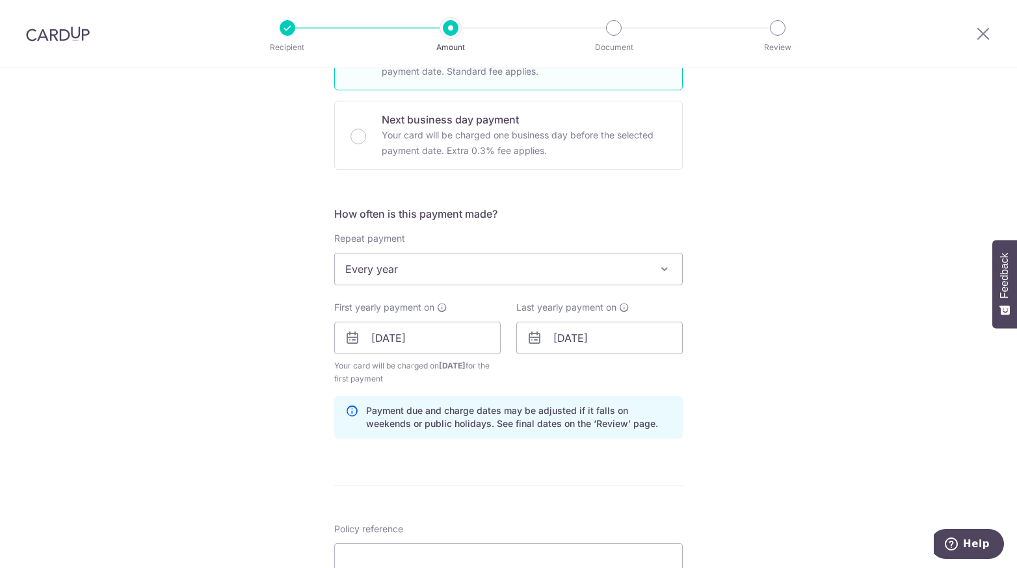
click at [477, 414] on p "Payment due and charge dates may be adjusted if it falls on weekends or public …" at bounding box center [519, 418] width 306 height 26
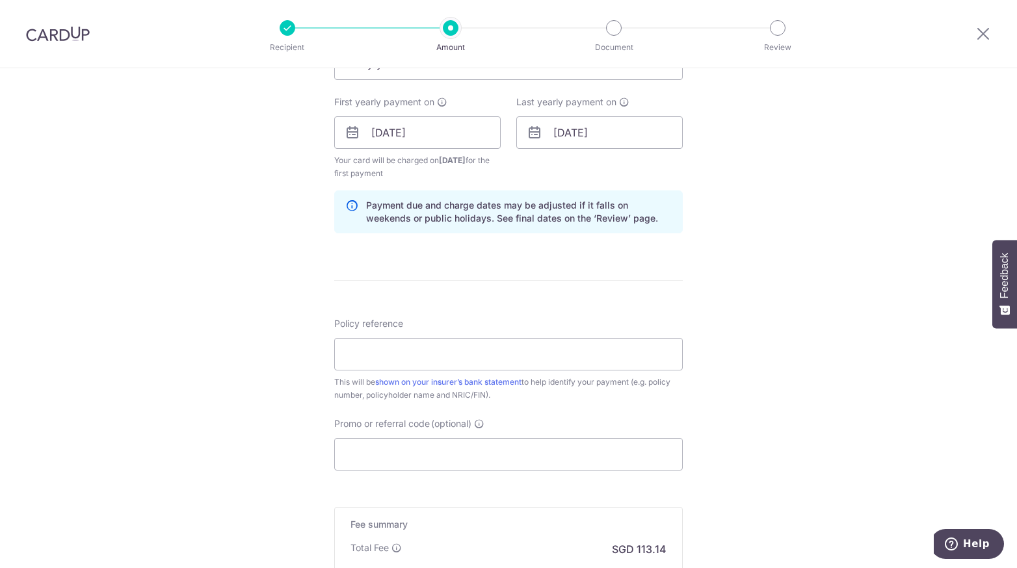
scroll to position [571, 0]
click at [443, 356] on input "Policy reference" at bounding box center [508, 354] width 349 height 33
paste input "A4565469"
click at [443, 356] on input "A4565469" at bounding box center [508, 354] width 349 height 33
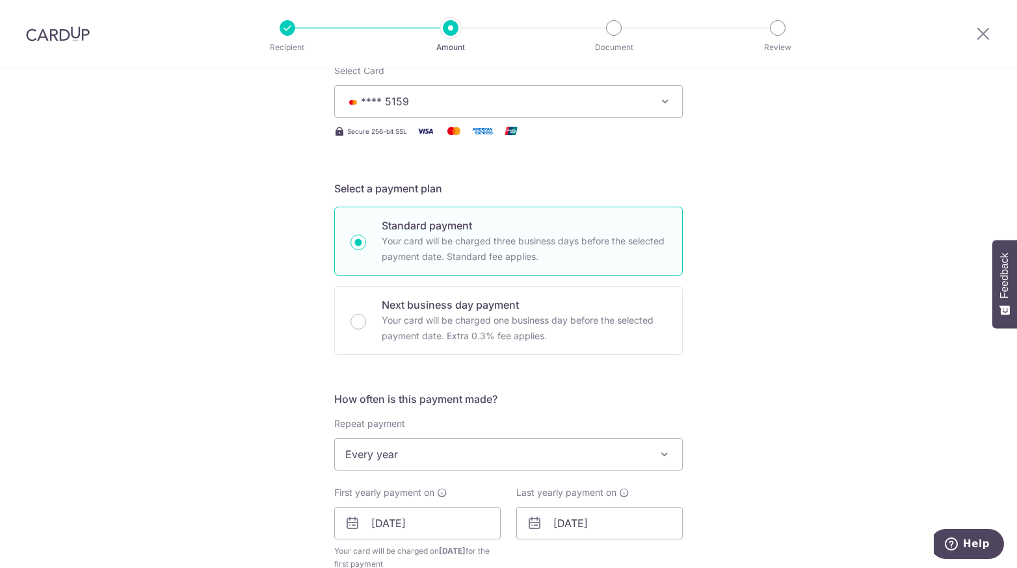
scroll to position [0, 0]
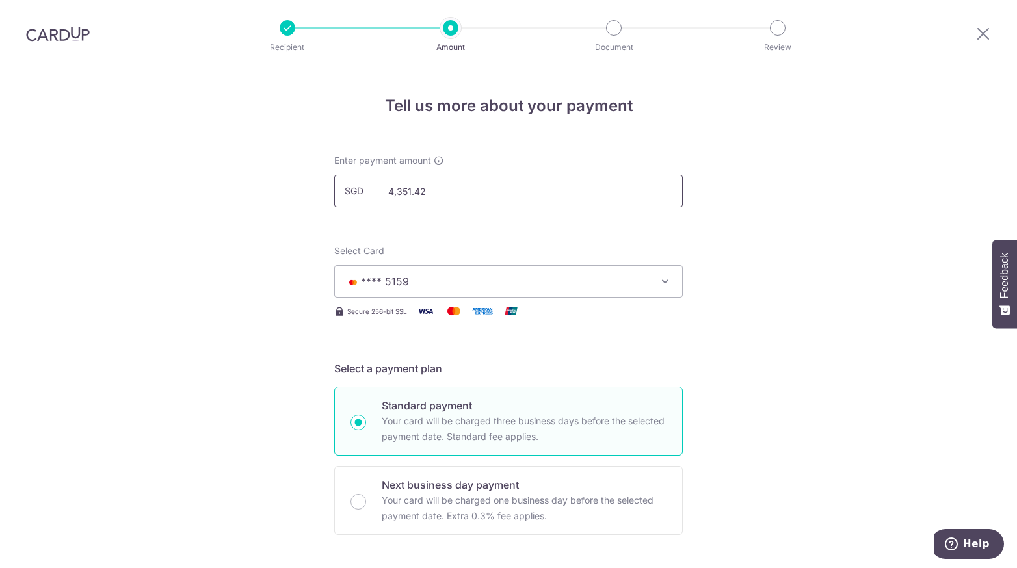
type input "A4565469"
click at [431, 192] on input "4,351.42" at bounding box center [508, 191] width 349 height 33
type input "1354351.42"
drag, startPoint x: 420, startPoint y: 200, endPoint x: 345, endPoint y: 193, distance: 75.1
click at [345, 193] on div "SGD 1354351.42 4351.42" at bounding box center [508, 191] width 349 height 33
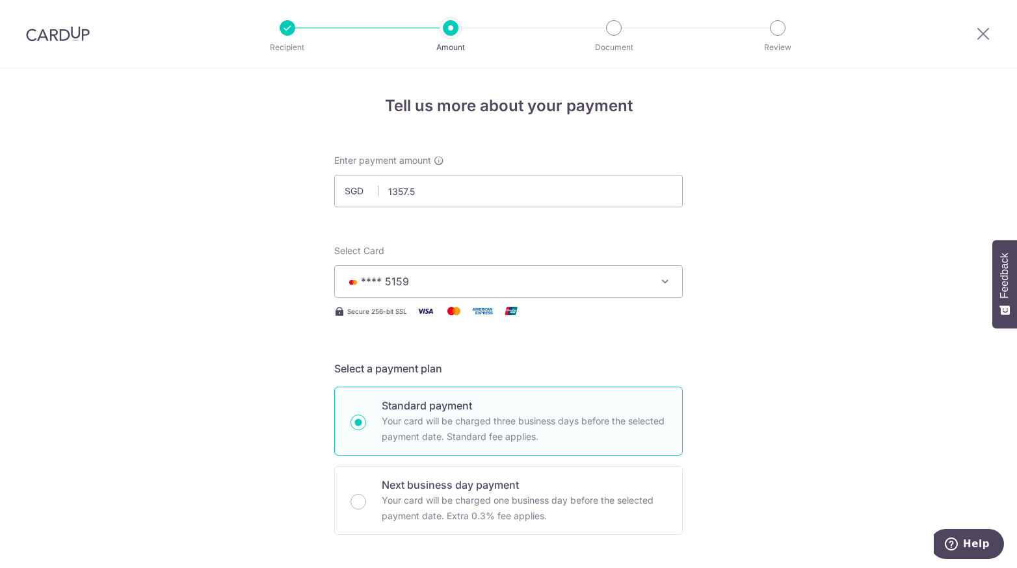
type input "1,357.50"
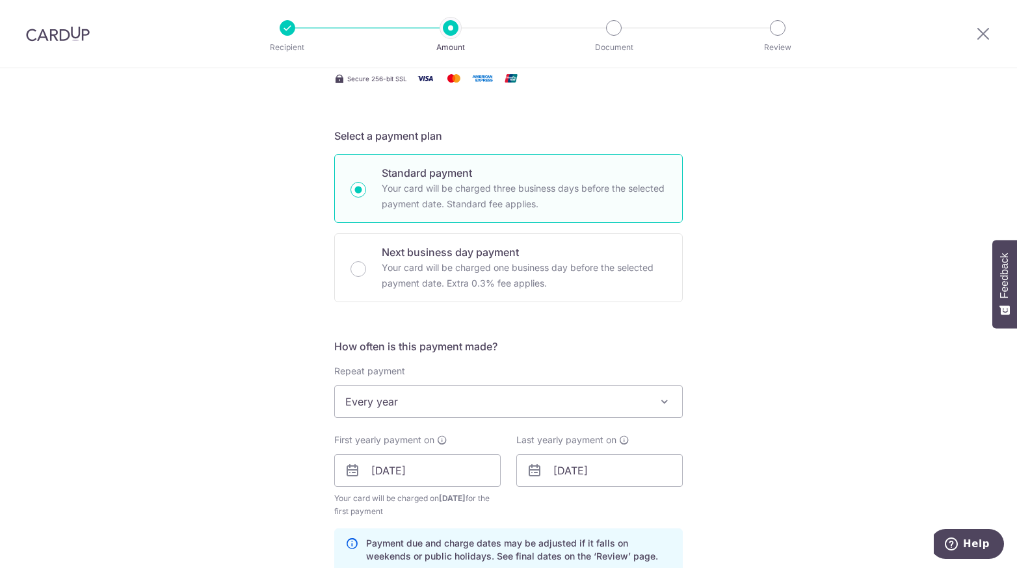
scroll to position [233, 0]
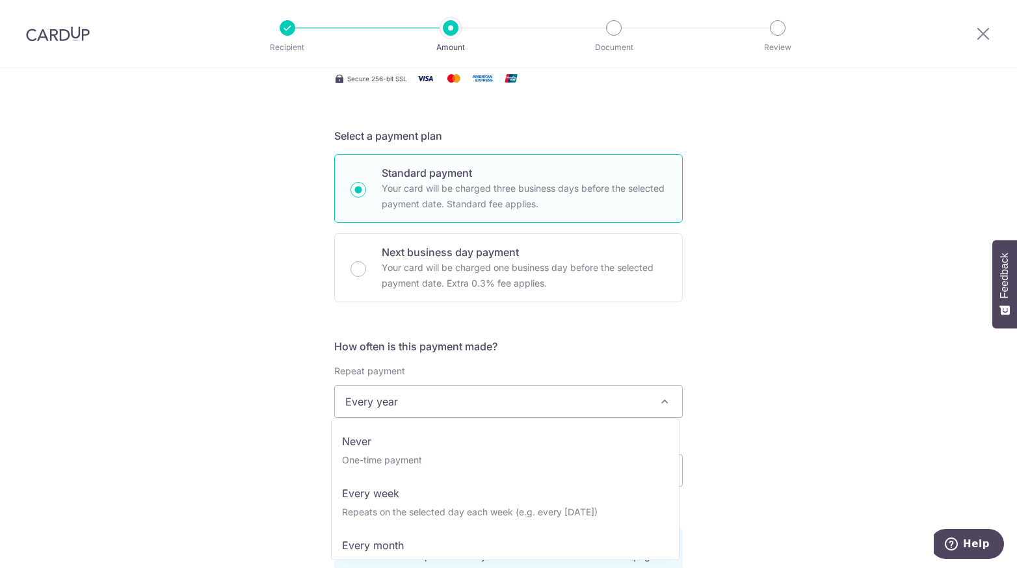
click at [499, 390] on span "Every year" at bounding box center [508, 401] width 347 height 31
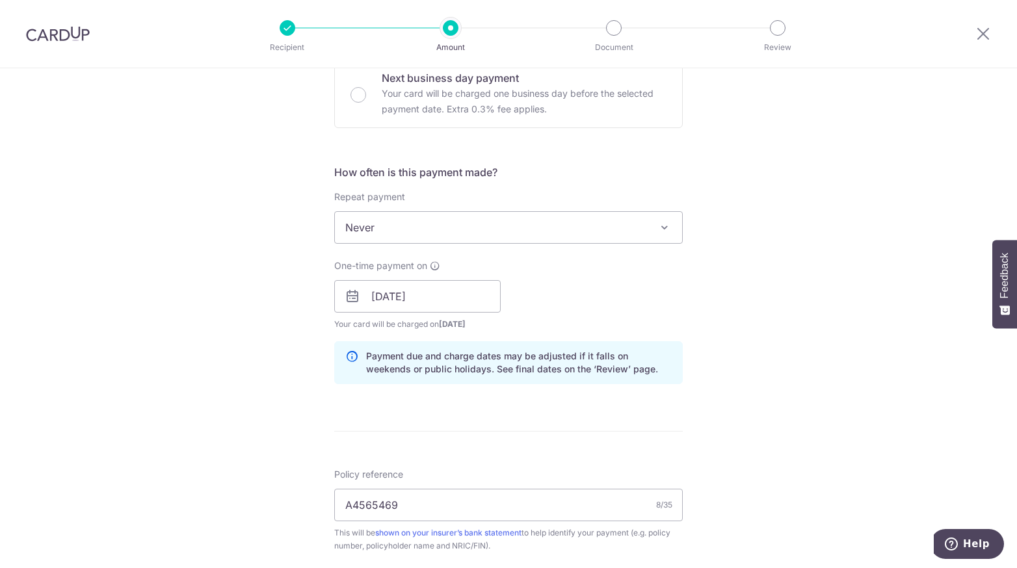
scroll to position [410, 0]
click at [565, 516] on div "Policy reference A4565469 8/35 This will be shown on your insurer’s bank statem…" at bounding box center [508, 508] width 349 height 85
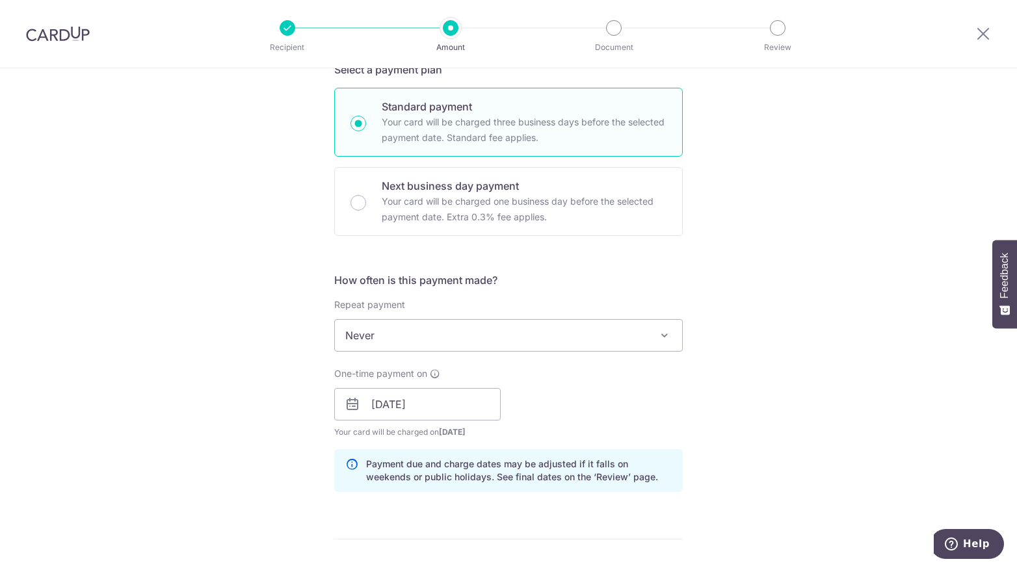
scroll to position [300, 0]
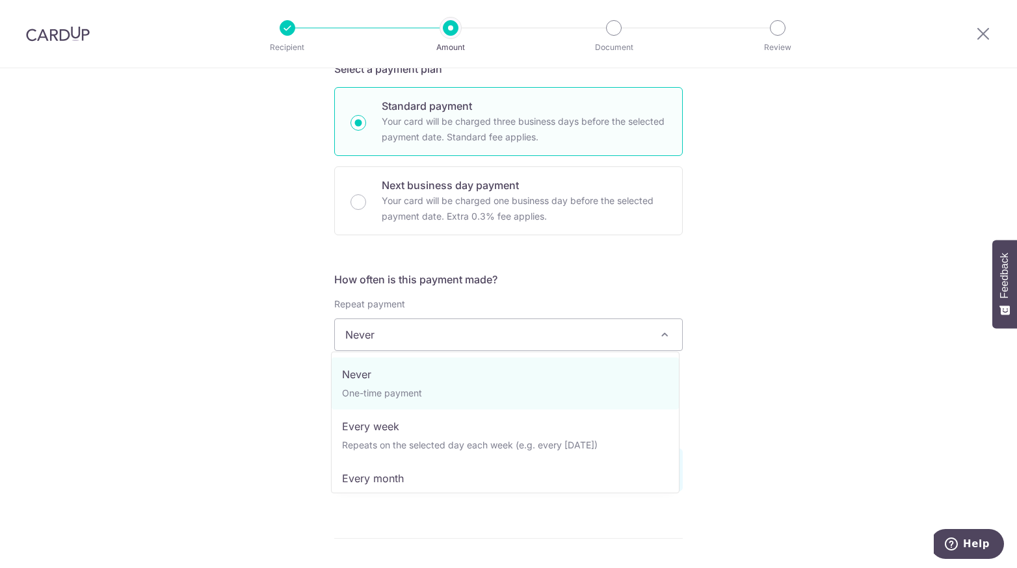
click at [427, 319] on span "Never" at bounding box center [508, 334] width 347 height 31
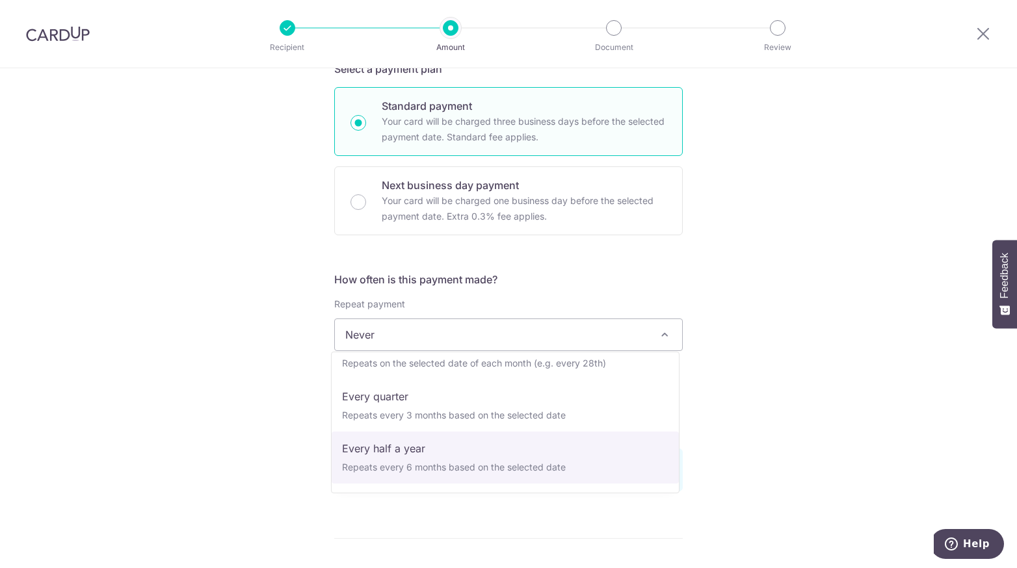
scroll to position [182, 0]
select select "6"
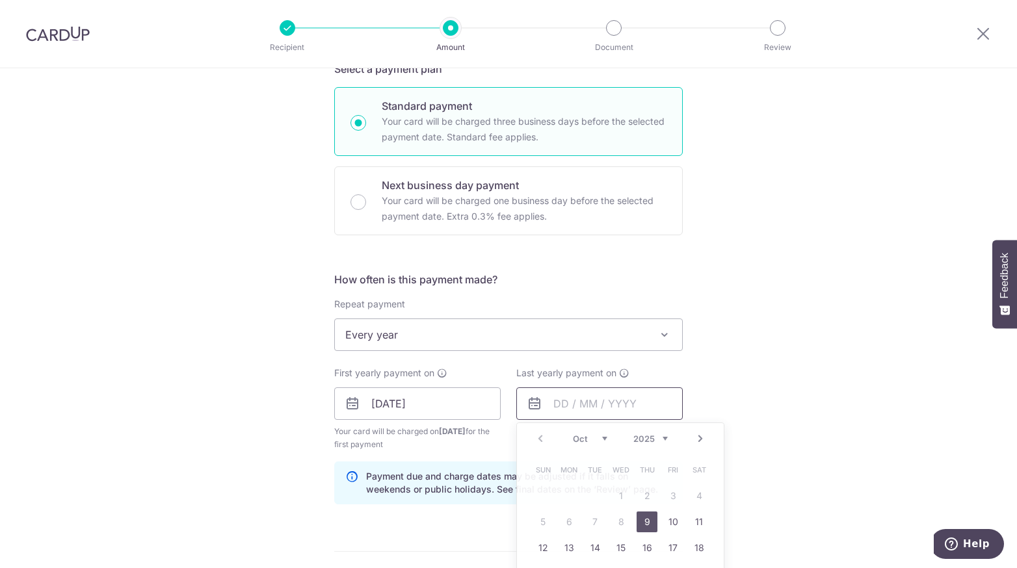
click at [562, 404] on input "text" at bounding box center [599, 404] width 167 height 33
click at [651, 439] on select "2025 2026 2027 2028 2029 2030 2031 2032 2033 2034 2035" at bounding box center [651, 439] width 34 height 10
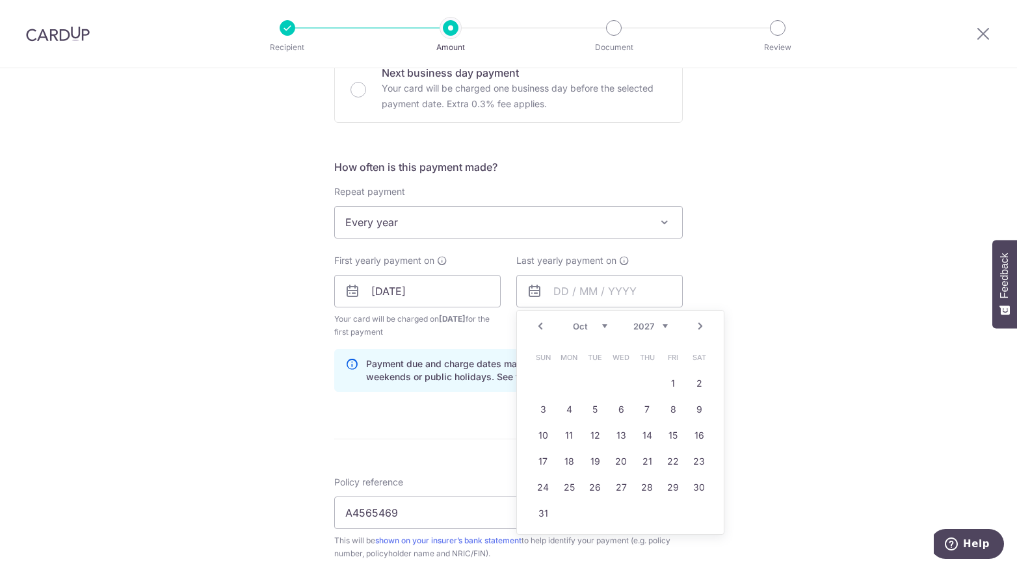
click at [537, 323] on link "Prev" at bounding box center [541, 327] width 16 height 16
click at [695, 461] on link "25" at bounding box center [699, 461] width 21 height 21
type input "[DATE]"
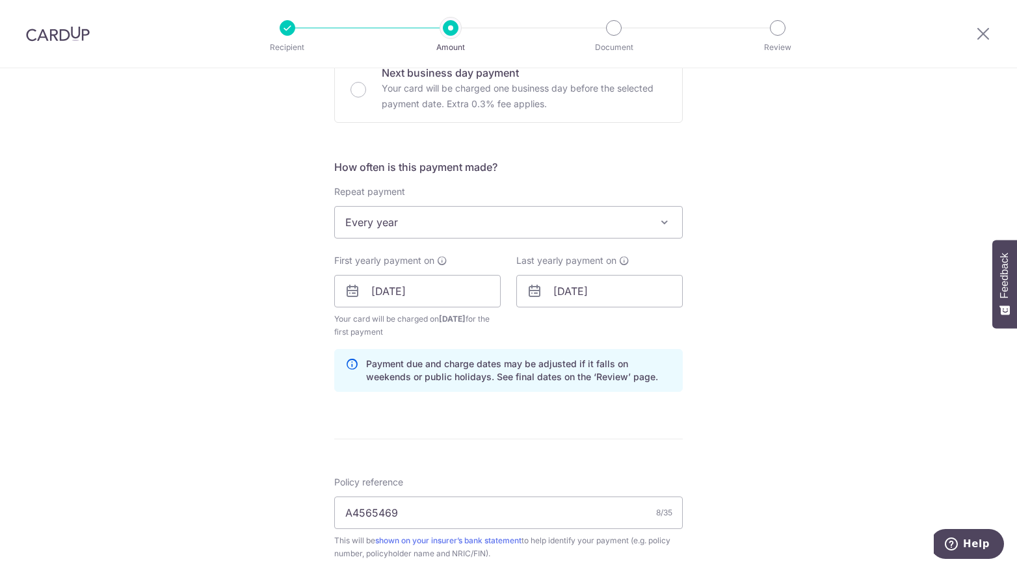
click at [780, 419] on div "Tell us more about your payment Enter payment amount SGD 1,357.50 1357.50 Selec…" at bounding box center [508, 277] width 1017 height 1243
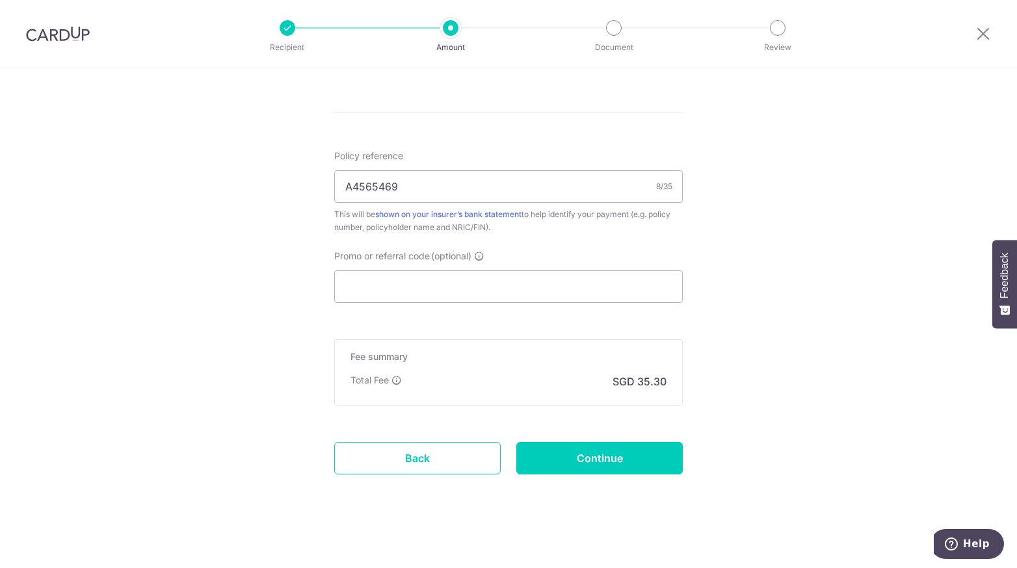
scroll to position [738, 0]
click at [628, 455] on input "Continue" at bounding box center [599, 460] width 167 height 33
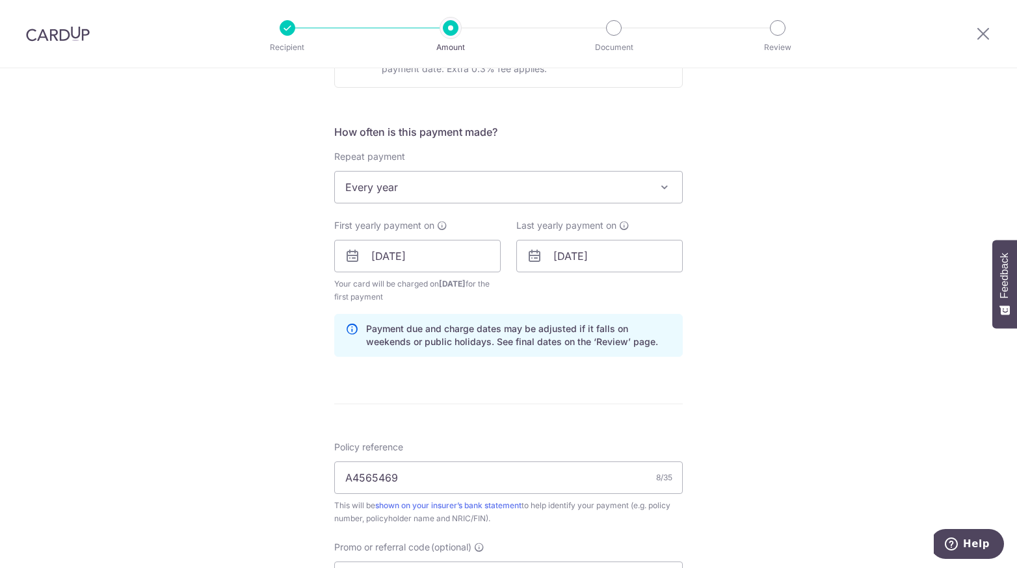
scroll to position [453, 0]
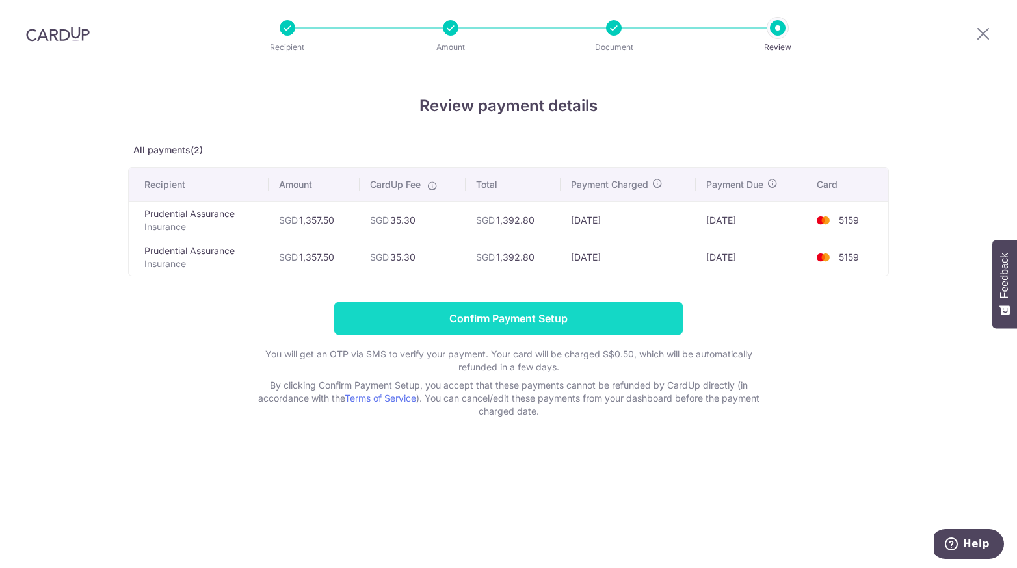
click at [515, 311] on input "Confirm Payment Setup" at bounding box center [508, 318] width 349 height 33
